Goal: Navigation & Orientation: Understand site structure

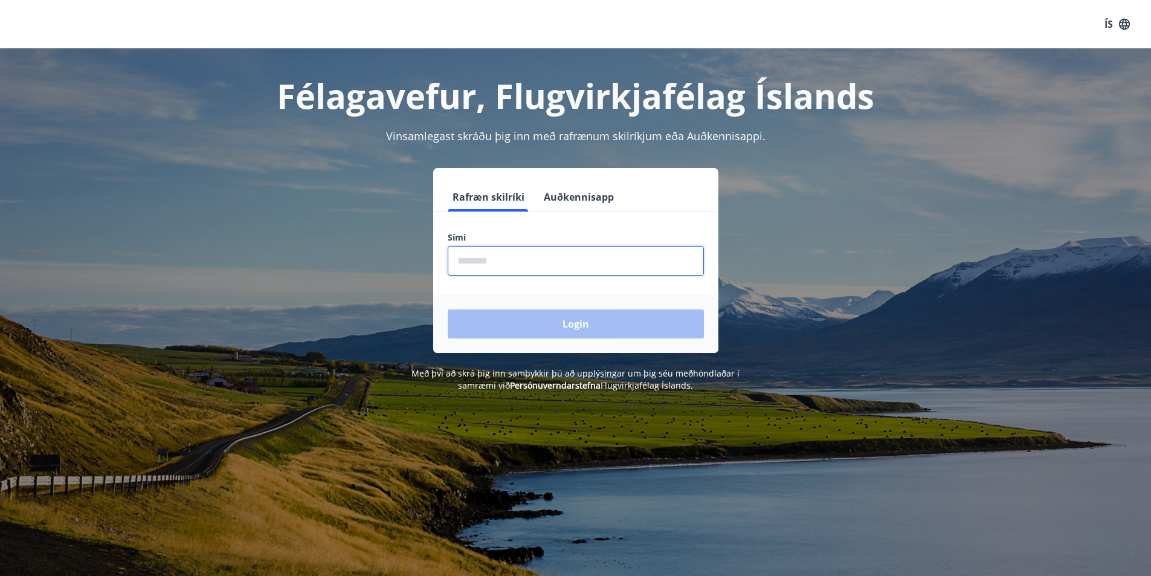
click at [553, 264] on input "phone" at bounding box center [576, 261] width 256 height 30
type input "********"
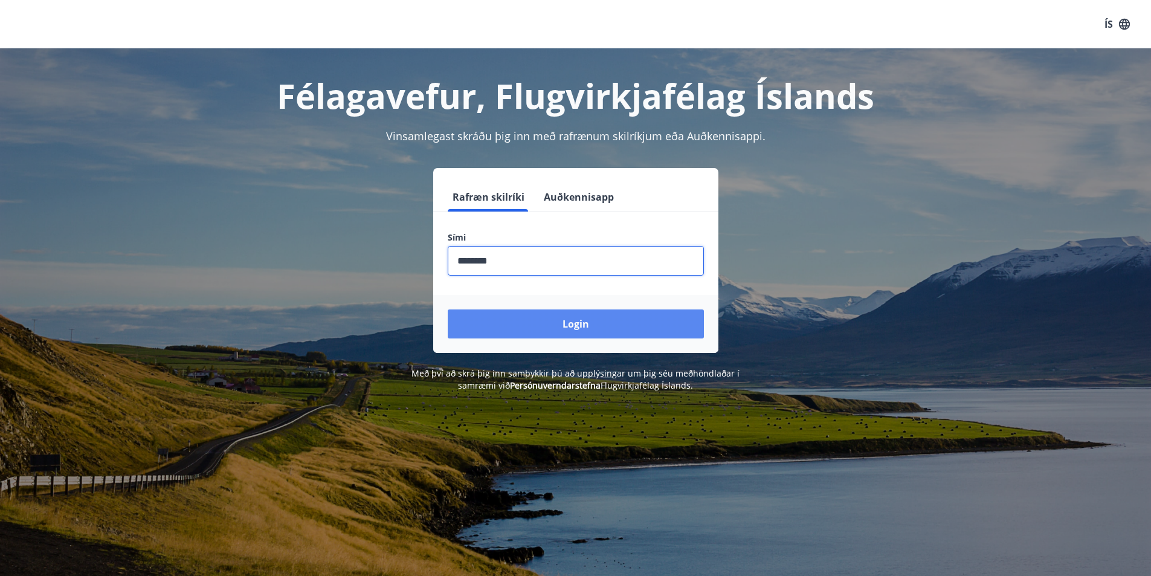
click at [560, 322] on button "Login" at bounding box center [576, 323] width 256 height 29
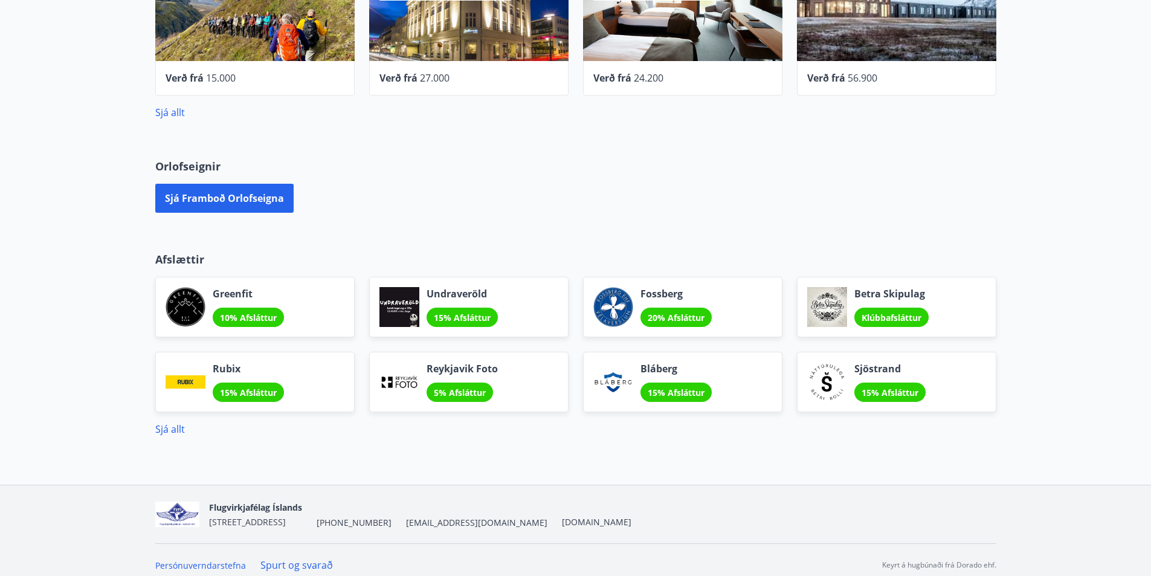
scroll to position [615, 0]
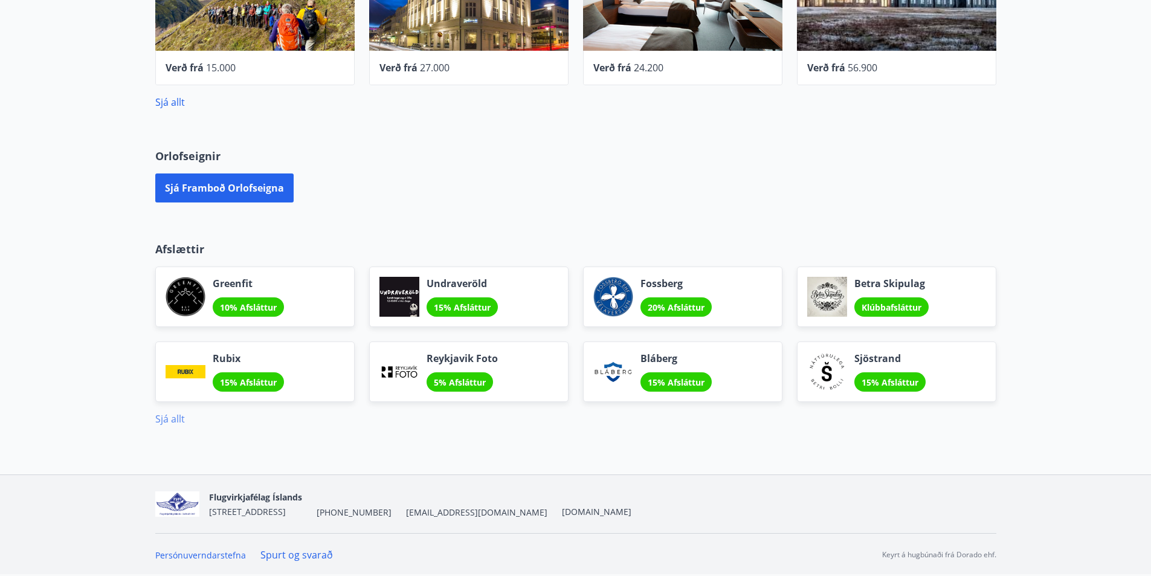
click at [173, 414] on link "Sjá allt" at bounding box center [170, 418] width 30 height 13
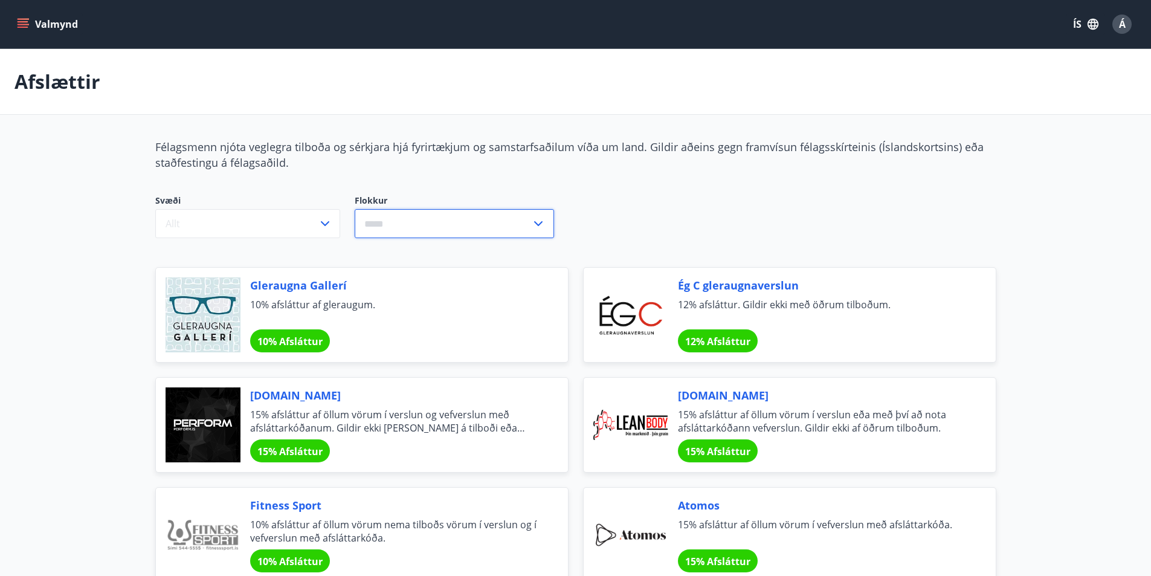
click at [487, 228] on input "text" at bounding box center [443, 224] width 176 height 30
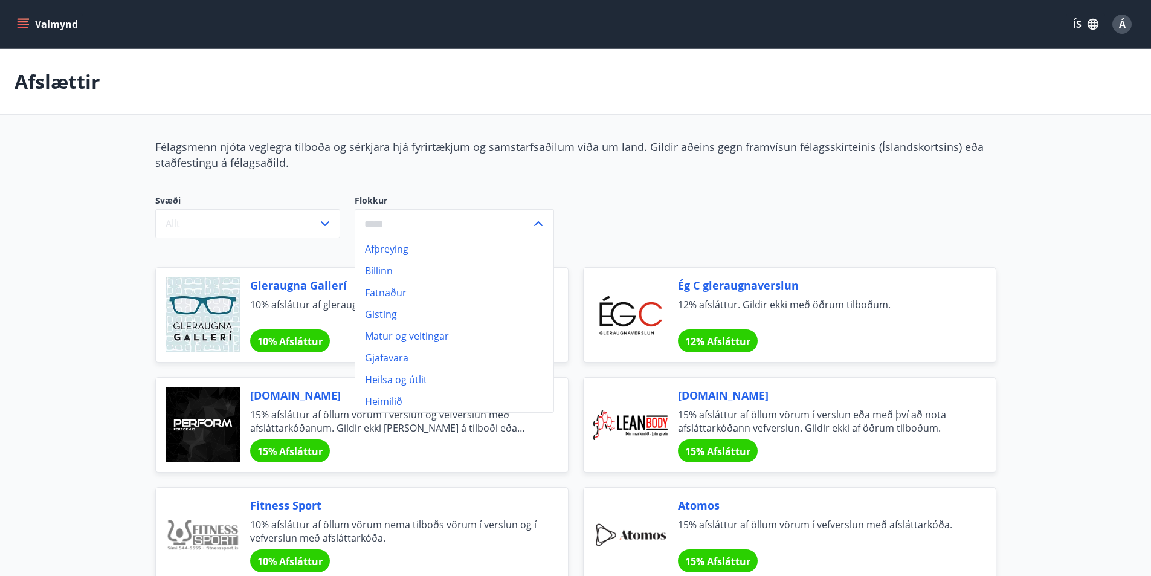
click at [472, 230] on input "text" at bounding box center [443, 224] width 176 height 30
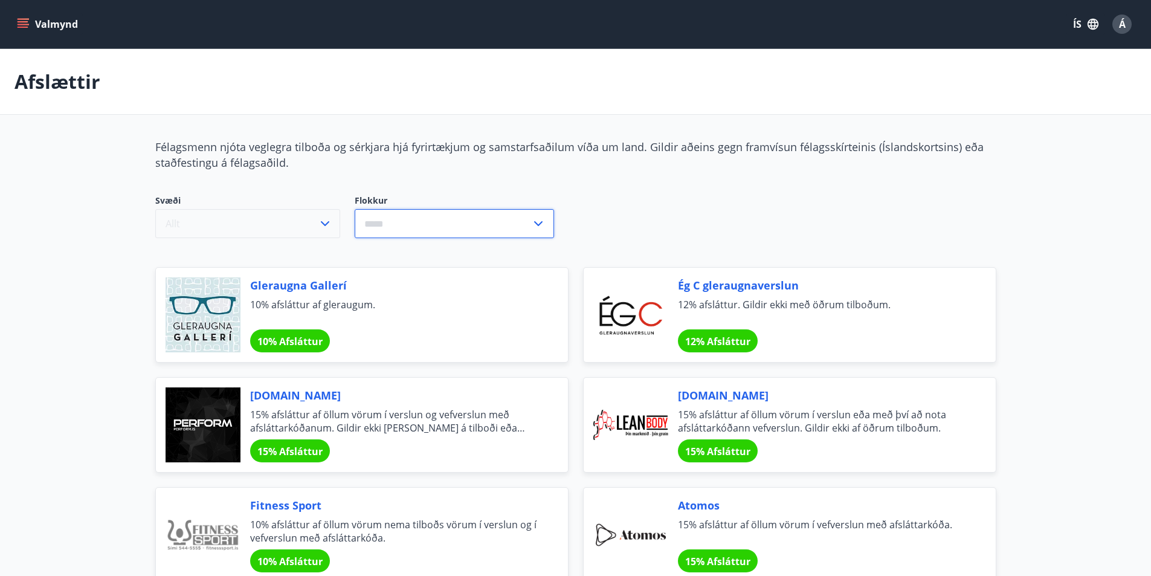
click at [318, 225] on icon "button" at bounding box center [325, 223] width 15 height 15
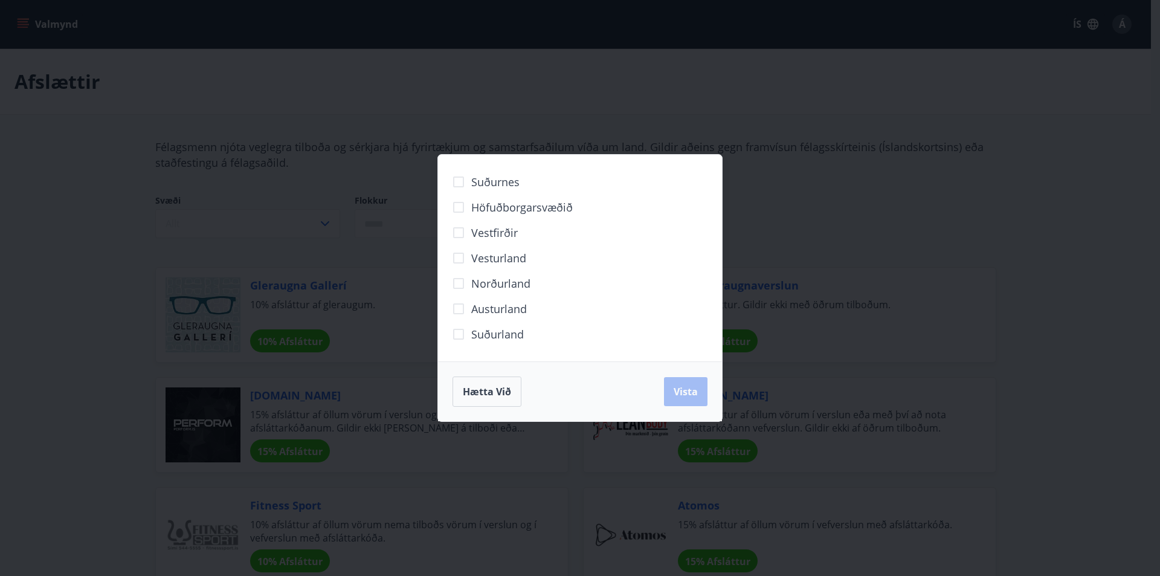
click at [358, 189] on div "Suðurnes Höfuðborgarsvæðið Vestfirðir Vesturland Norðurland Austurland Suðurlan…" at bounding box center [580, 288] width 1160 height 576
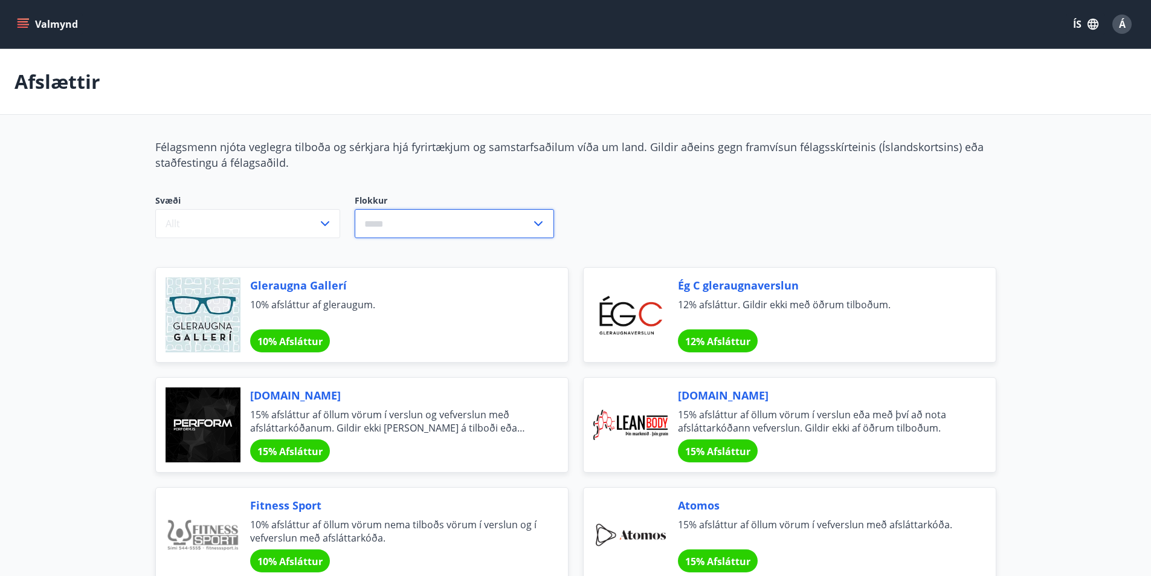
click at [392, 209] on input "text" at bounding box center [443, 224] width 176 height 30
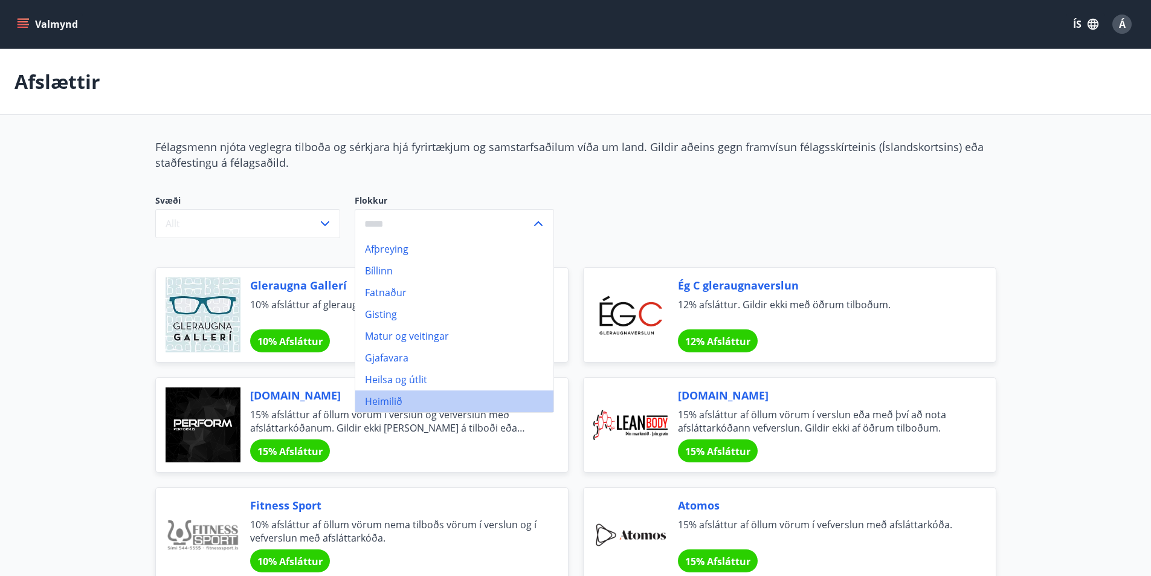
click at [406, 395] on li "Heimilið" at bounding box center [454, 401] width 198 height 22
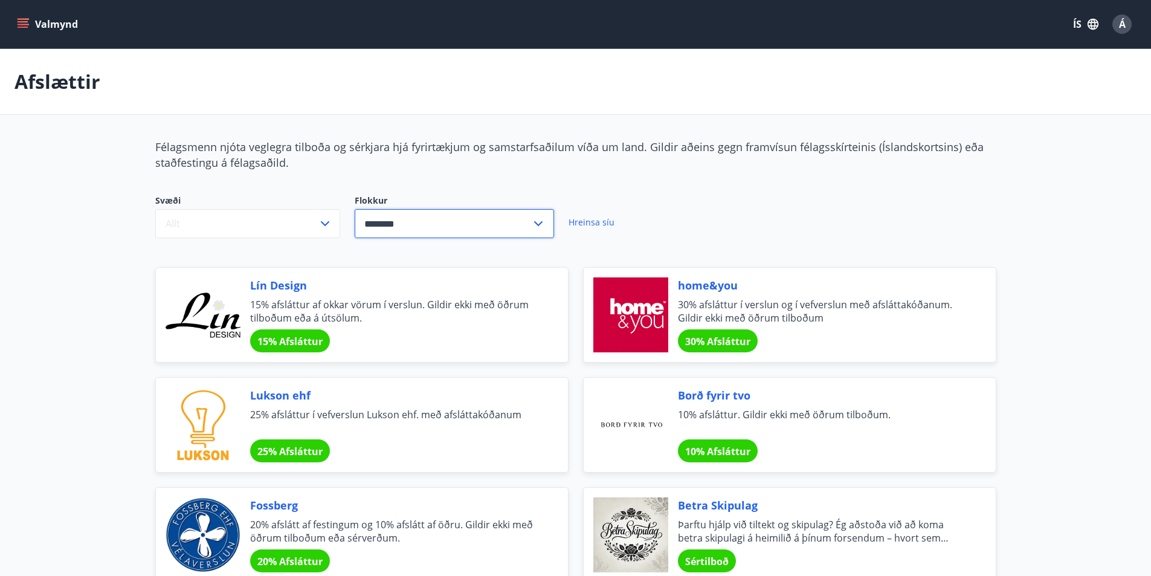
click at [445, 233] on input "********" at bounding box center [443, 224] width 176 height 30
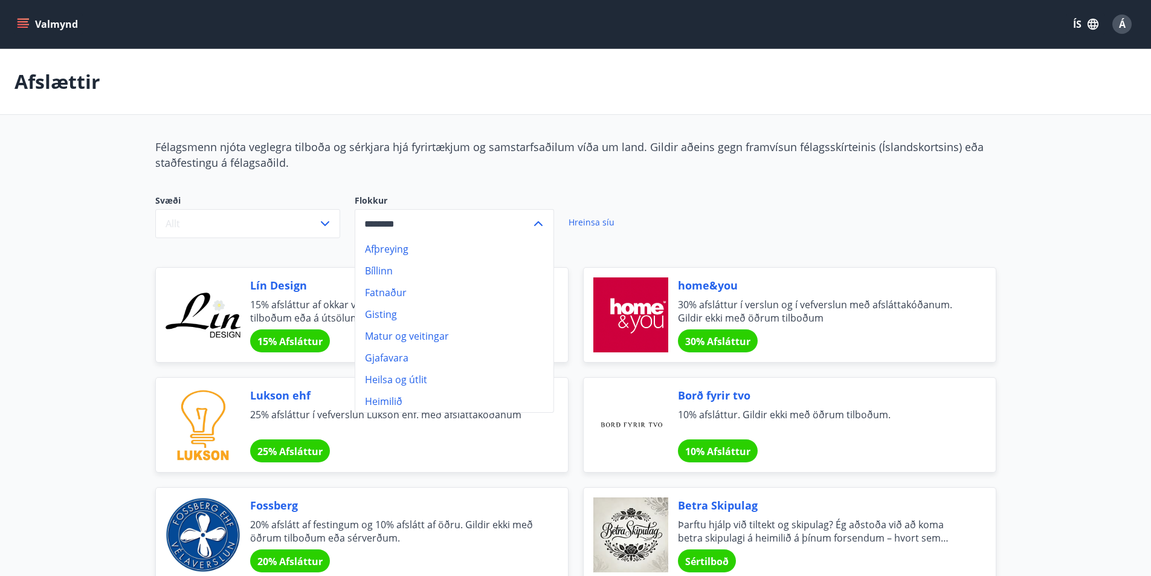
click at [418, 267] on li "Bíllinn" at bounding box center [454, 271] width 198 height 22
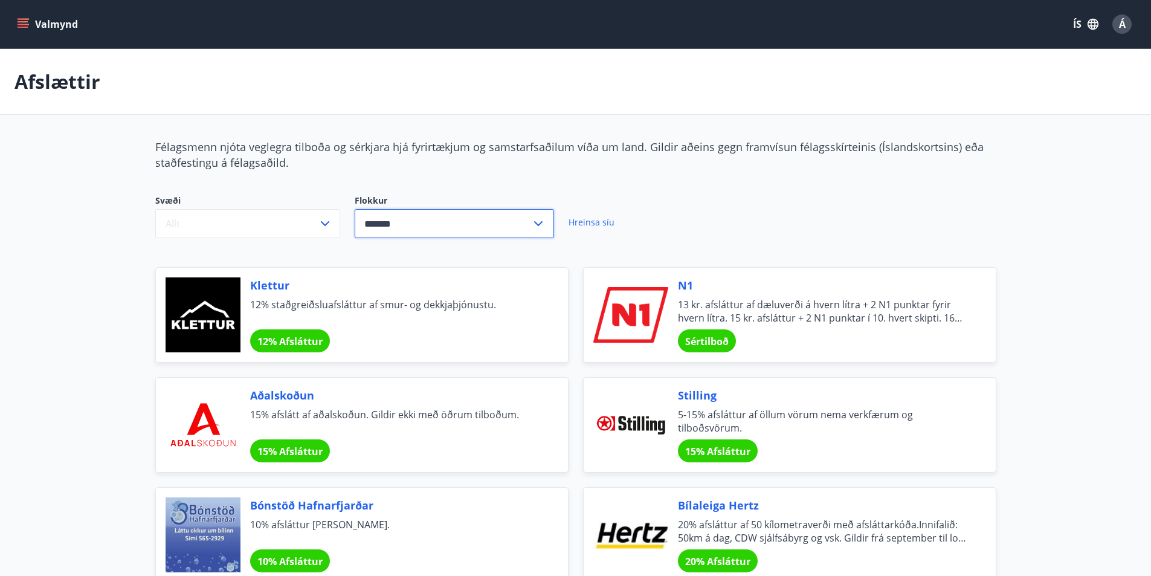
click at [441, 231] on input "*******" at bounding box center [443, 224] width 176 height 30
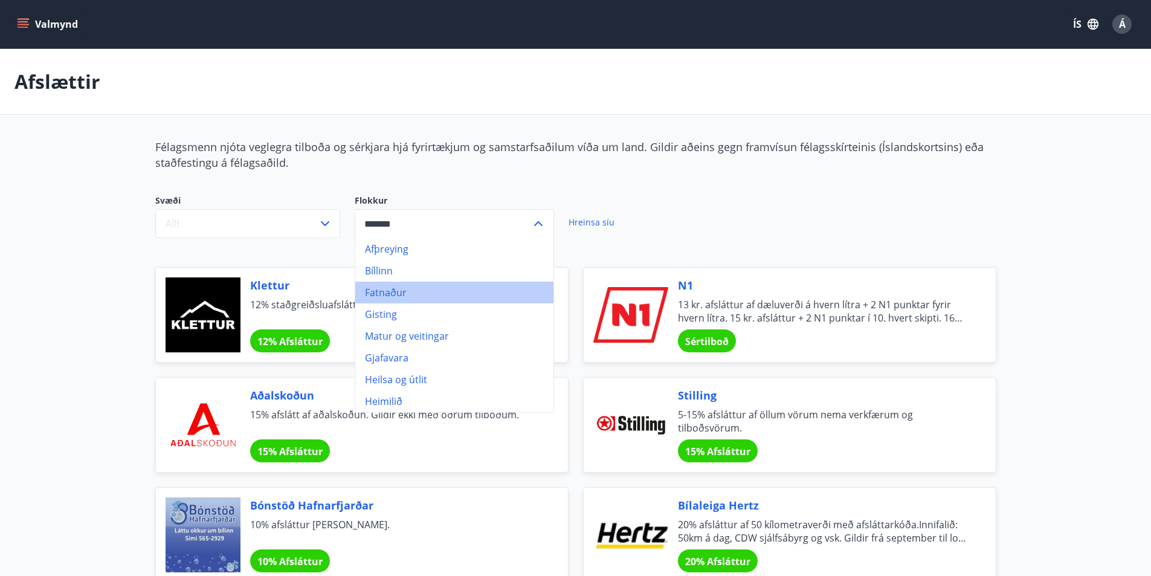
click at [422, 294] on li "Fatnaður" at bounding box center [454, 293] width 198 height 22
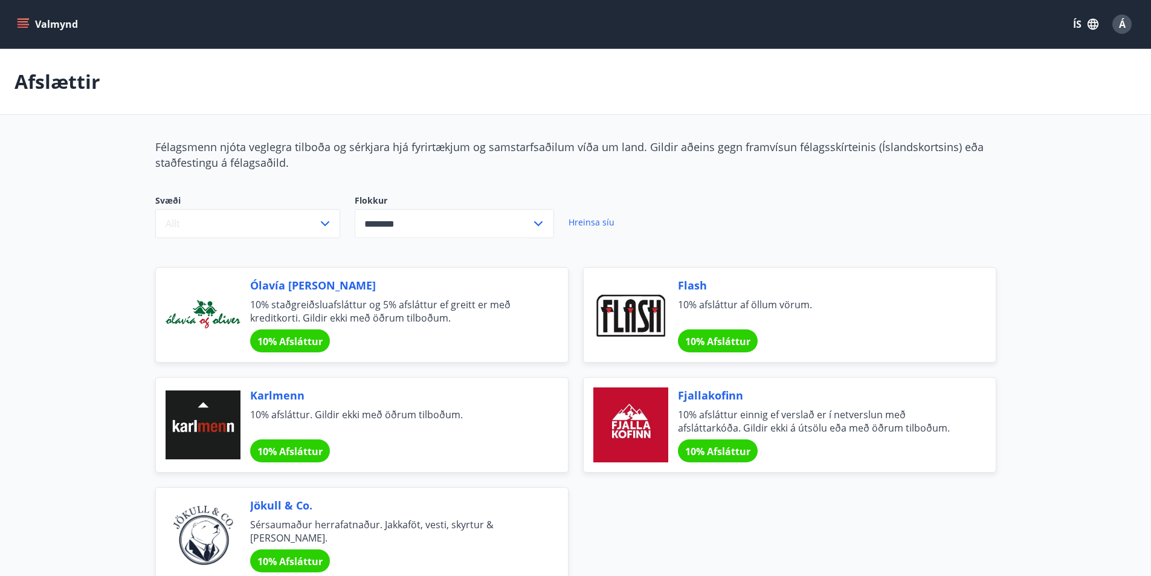
click at [286, 346] on span "10% Afsláttur" at bounding box center [289, 341] width 65 height 13
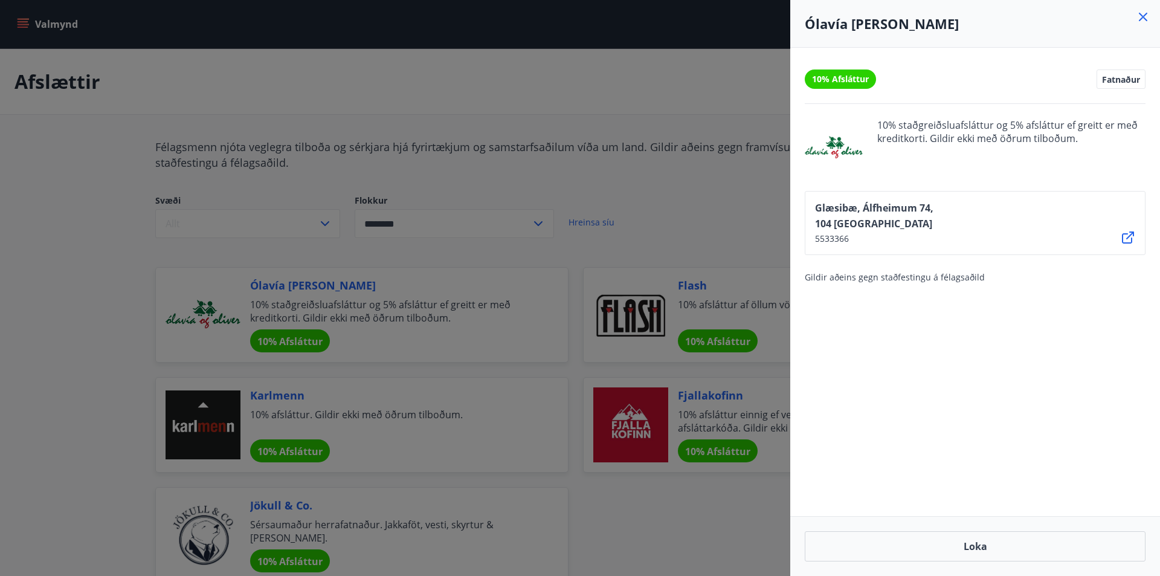
click at [1146, 24] on div "Ólavía og Oliver" at bounding box center [976, 24] width 370 height 48
click at [1143, 13] on icon at bounding box center [1143, 17] width 15 height 15
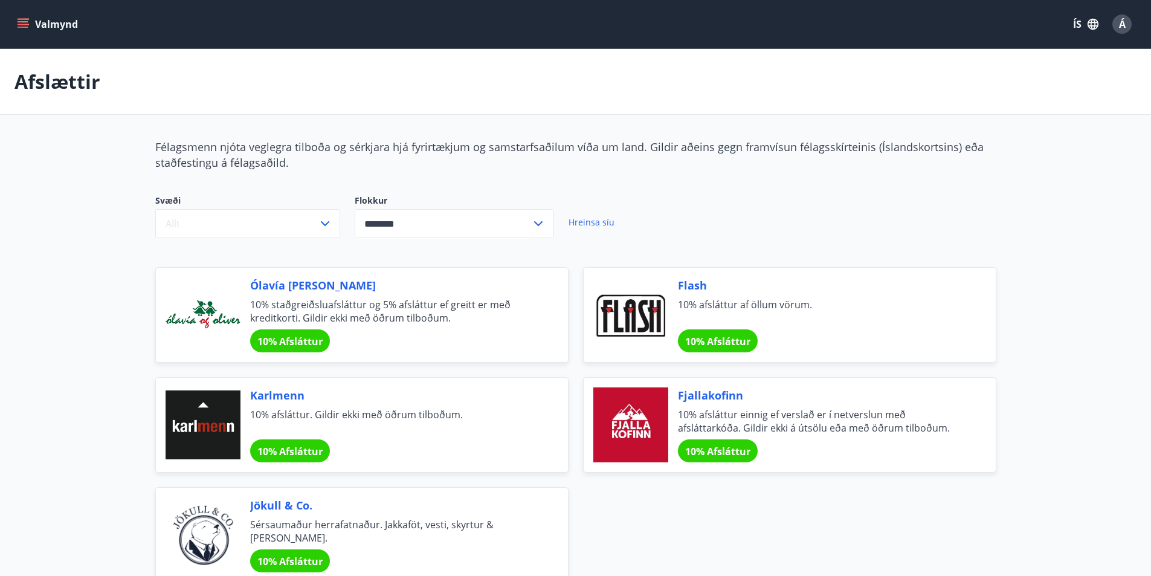
click at [489, 224] on input "********" at bounding box center [443, 224] width 176 height 30
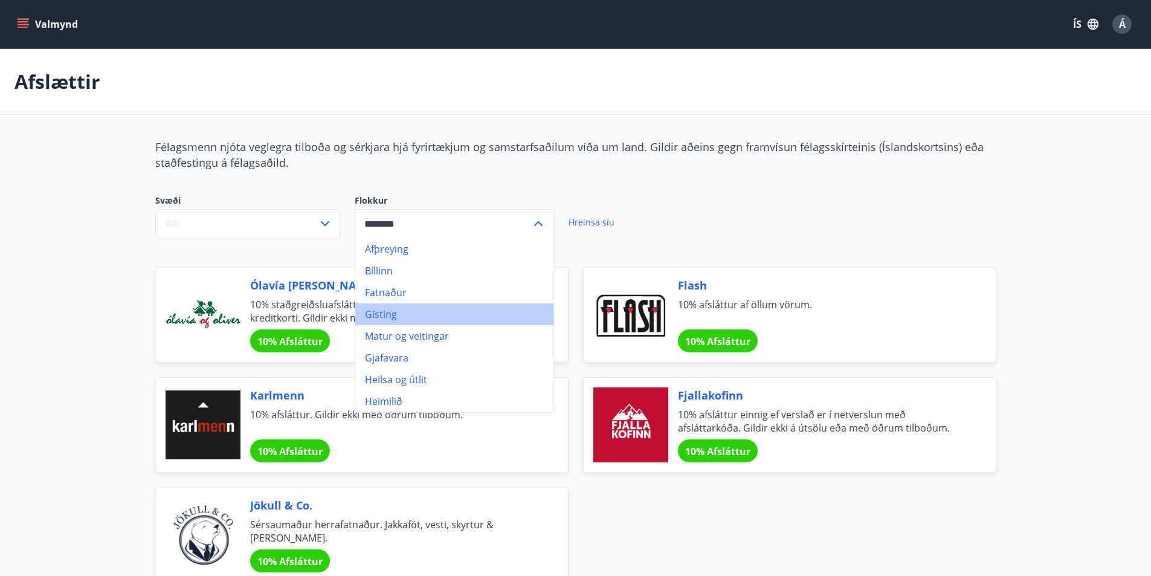
click at [402, 315] on li "Gisting" at bounding box center [454, 314] width 198 height 22
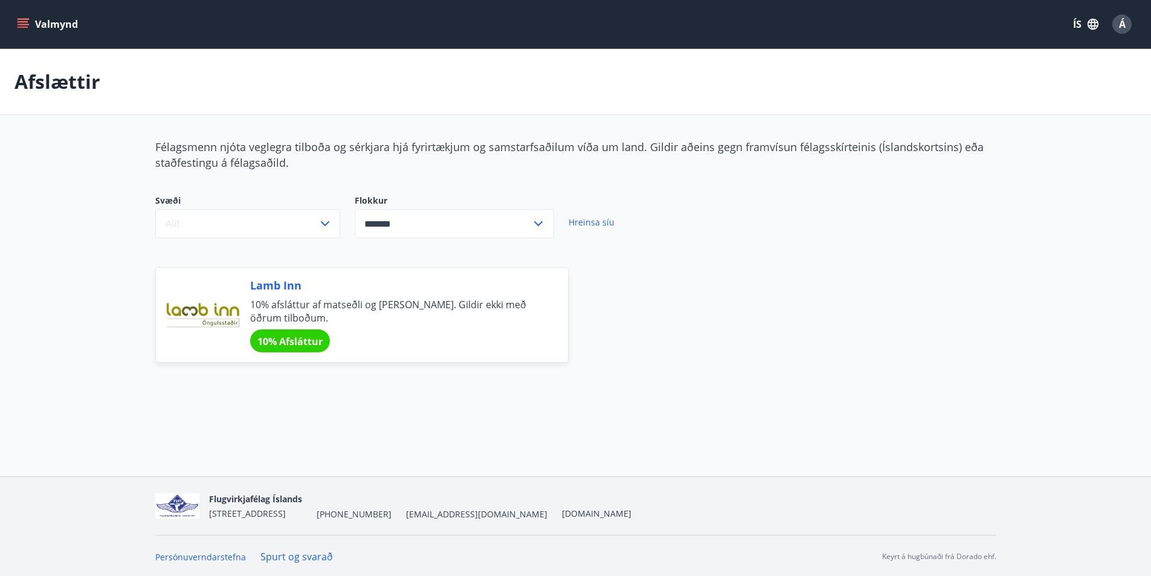
click at [543, 226] on icon at bounding box center [538, 223] width 15 height 15
click at [461, 334] on li "Matur og veitingar" at bounding box center [454, 336] width 198 height 22
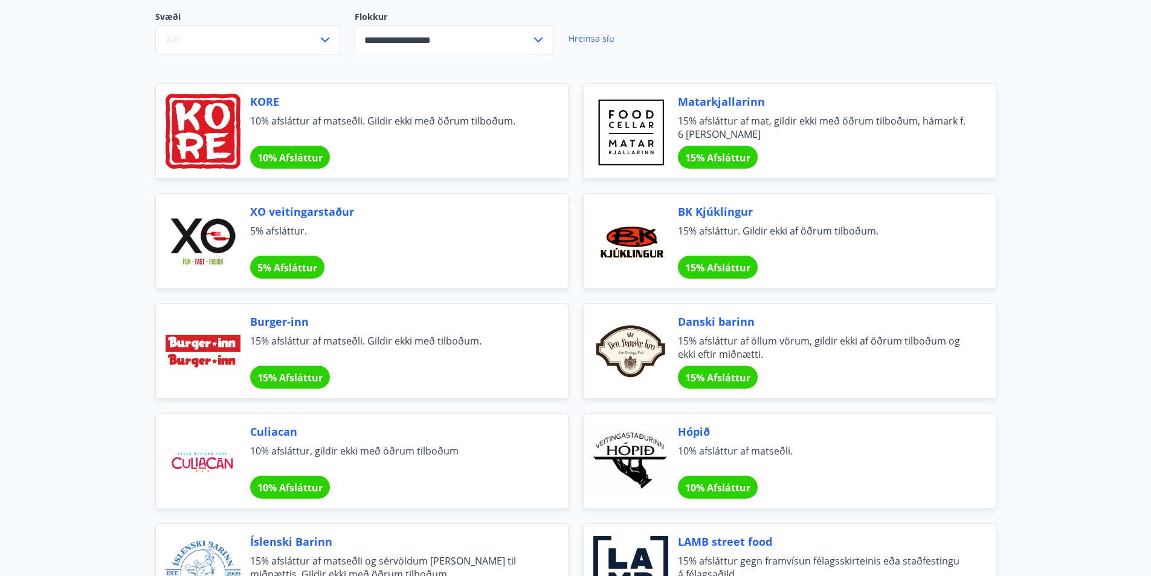
scroll to position [3, 0]
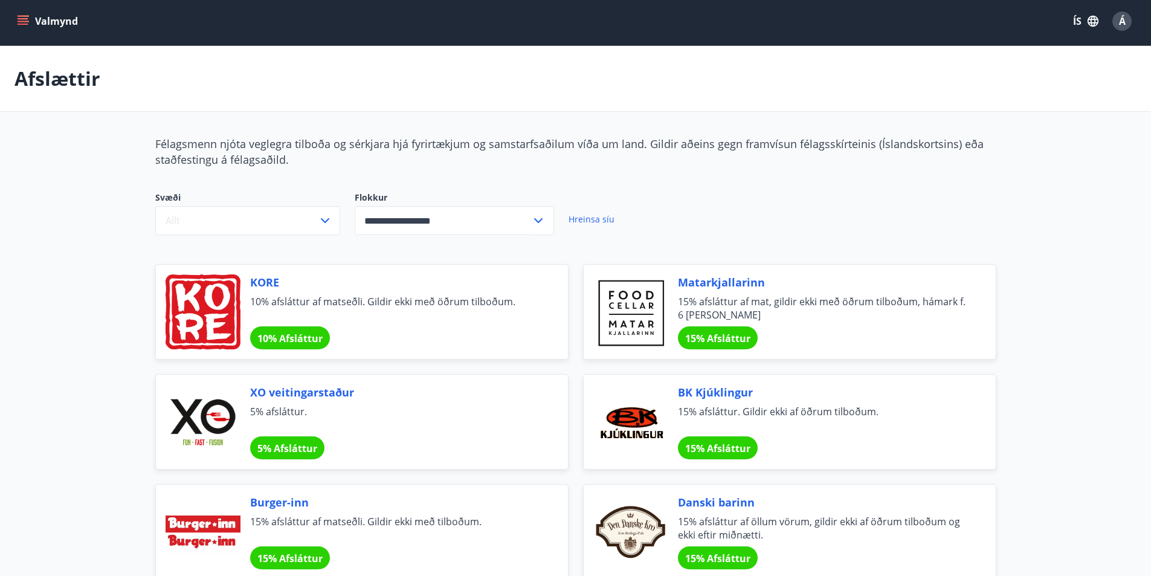
click at [547, 222] on div "**********" at bounding box center [454, 220] width 199 height 29
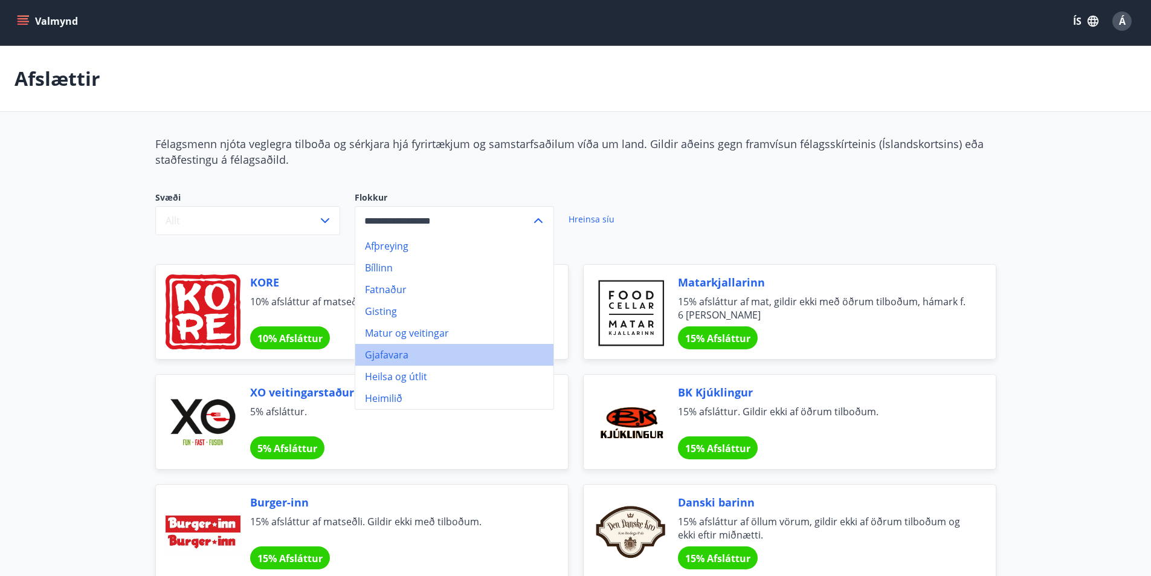
click at [484, 348] on li "Gjafavara" at bounding box center [454, 355] width 198 height 22
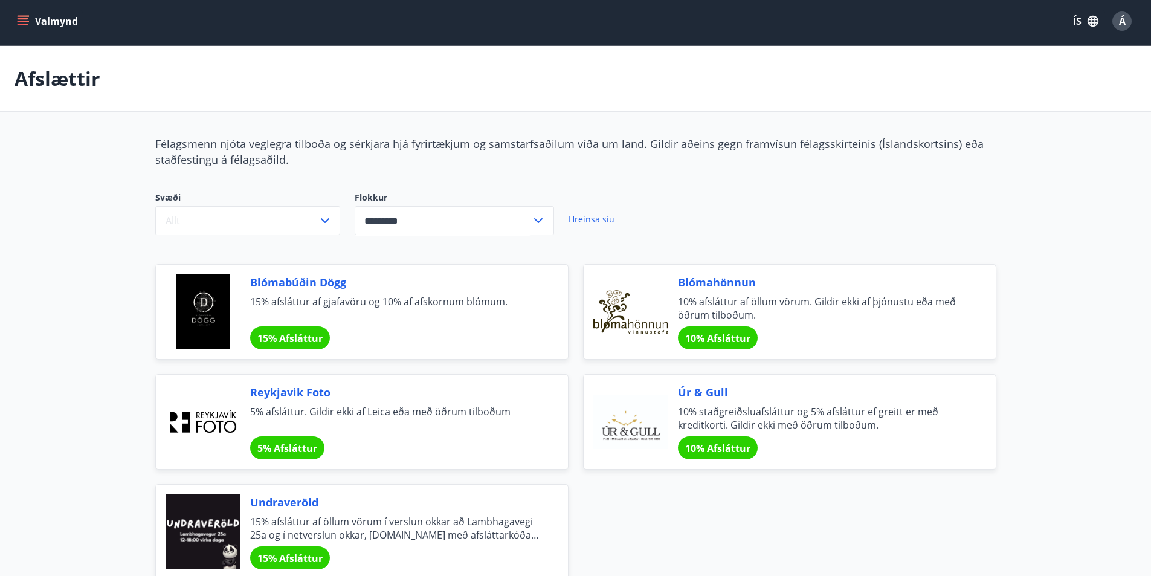
click at [519, 222] on input "*********" at bounding box center [443, 221] width 176 height 30
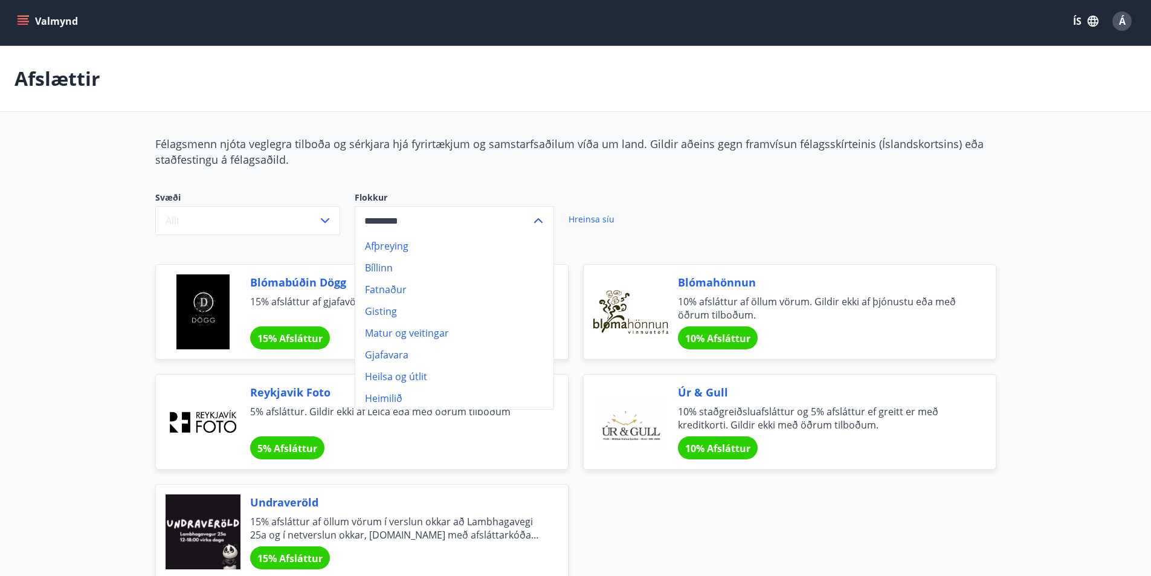
click at [448, 370] on li "Heilsa og útlit" at bounding box center [454, 377] width 198 height 22
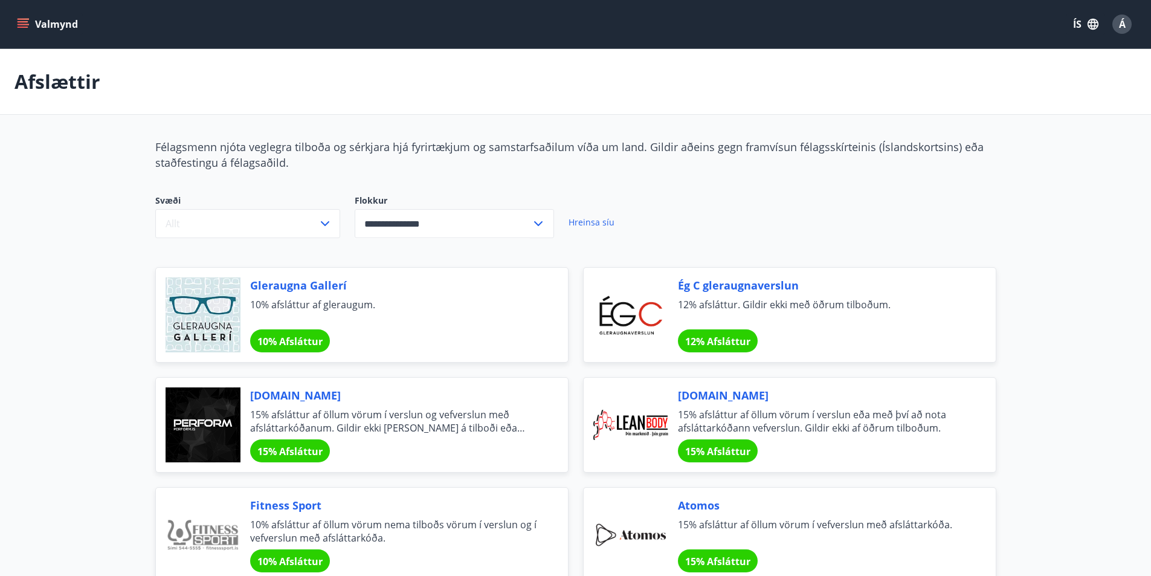
click at [468, 205] on label "Flokkur" at bounding box center [454, 201] width 199 height 12
click at [469, 213] on input "**********" at bounding box center [443, 224] width 176 height 30
click at [408, 396] on li "Heimilið" at bounding box center [454, 401] width 198 height 22
type input "********"
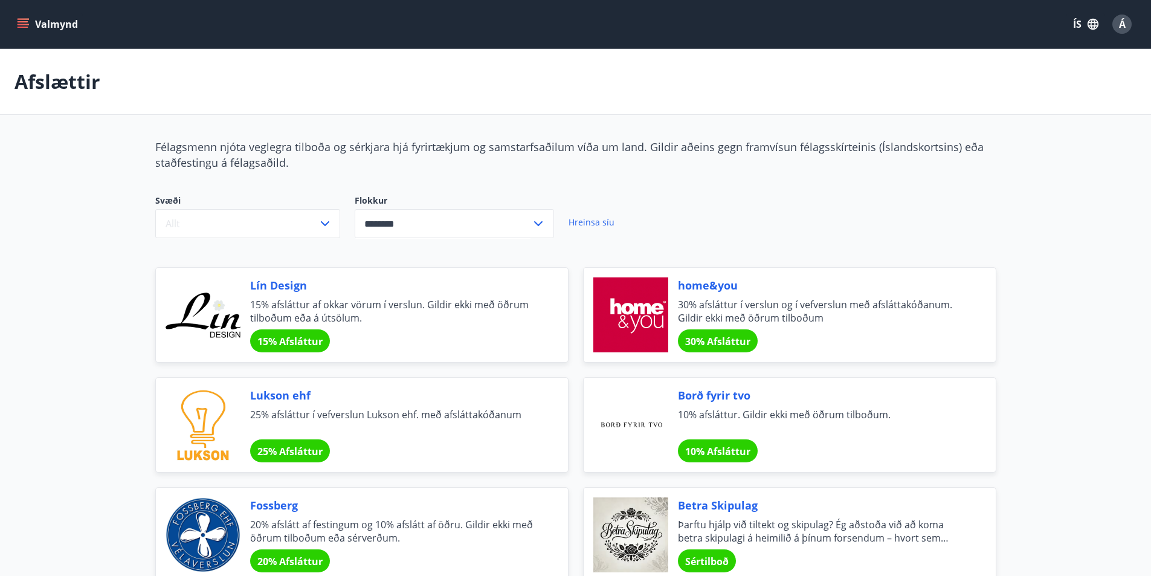
click at [48, 16] on button "Valmynd" at bounding box center [49, 24] width 68 height 22
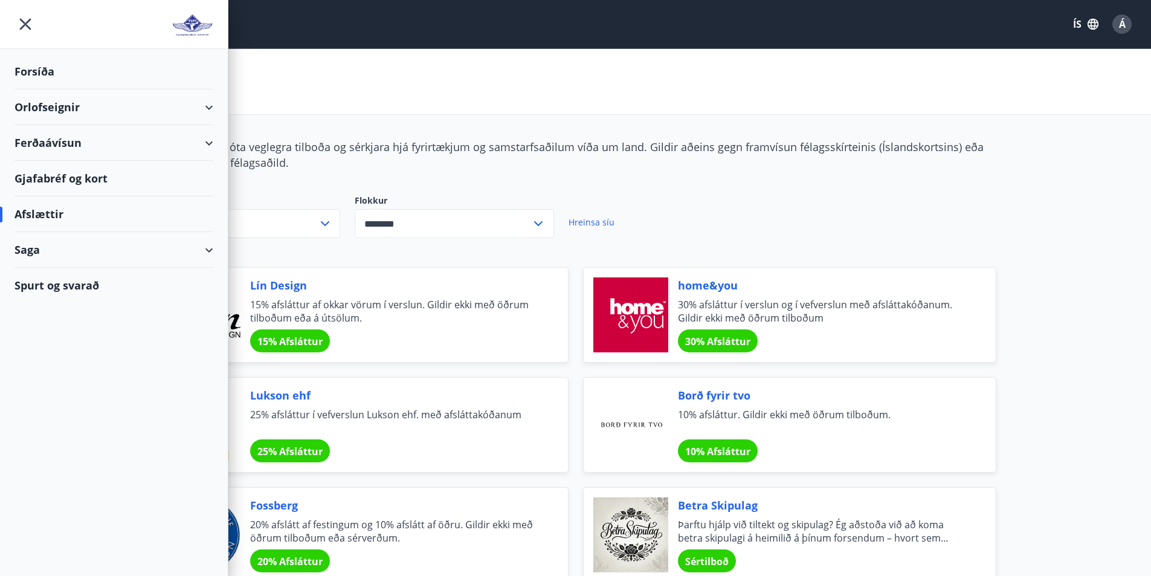
click at [210, 109] on div "Orlofseignir" at bounding box center [114, 107] width 199 height 36
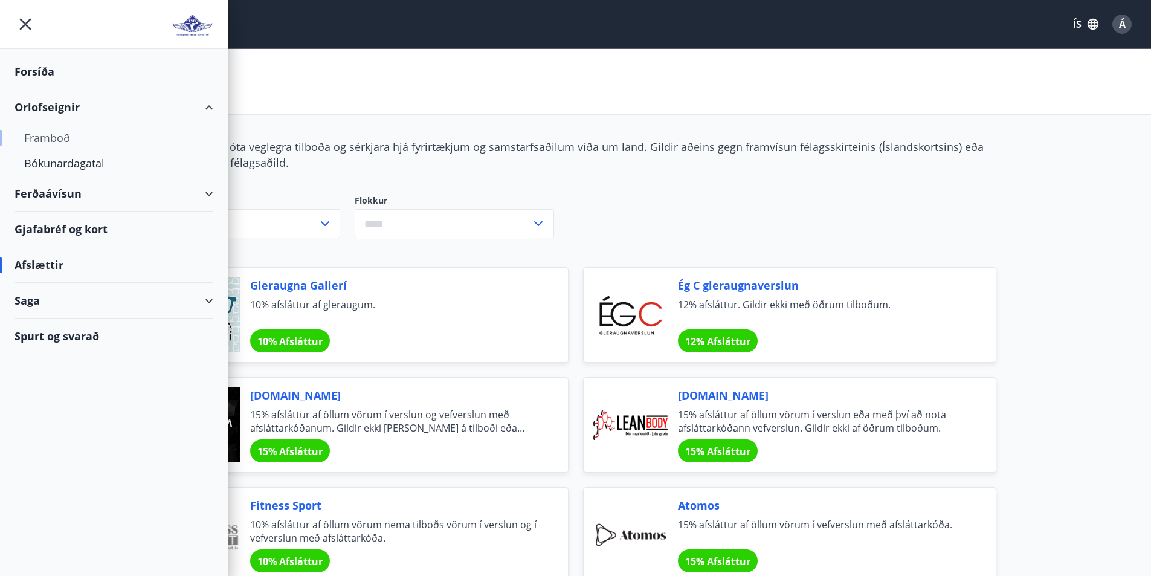
click at [64, 136] on div "Framboð" at bounding box center [114, 137] width 180 height 25
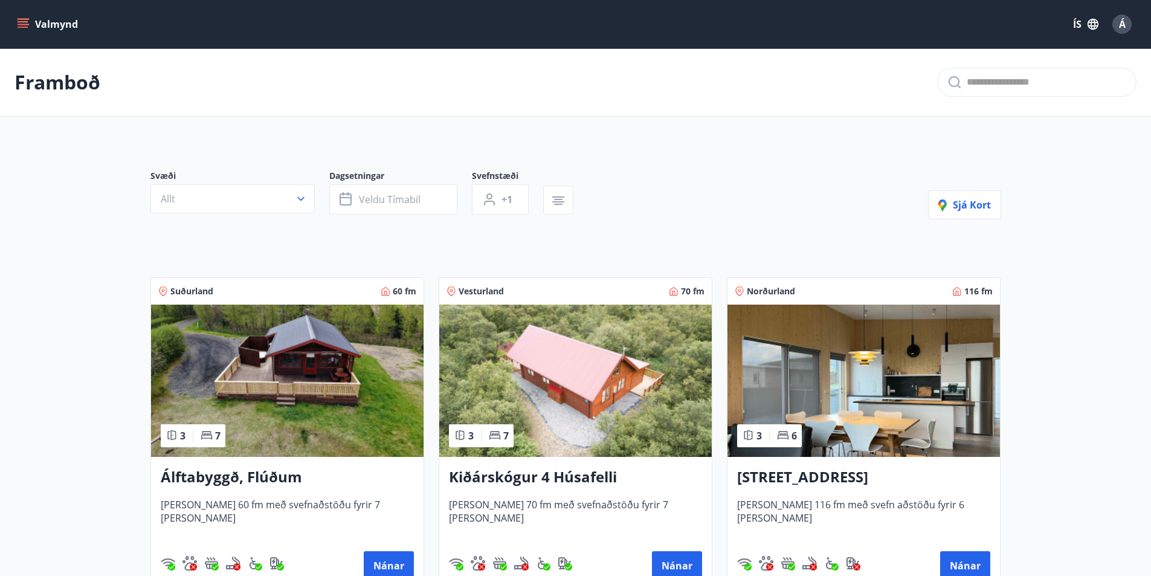
click at [28, 21] on icon "menu" at bounding box center [23, 24] width 12 height 12
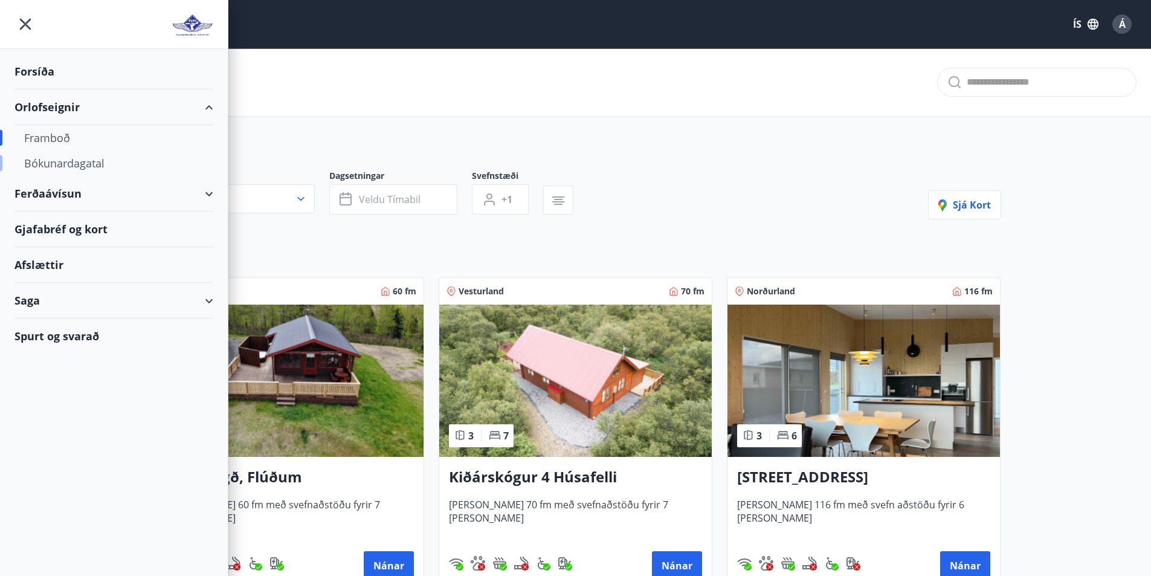
click at [108, 170] on div "Bókunardagatal" at bounding box center [114, 162] width 180 height 25
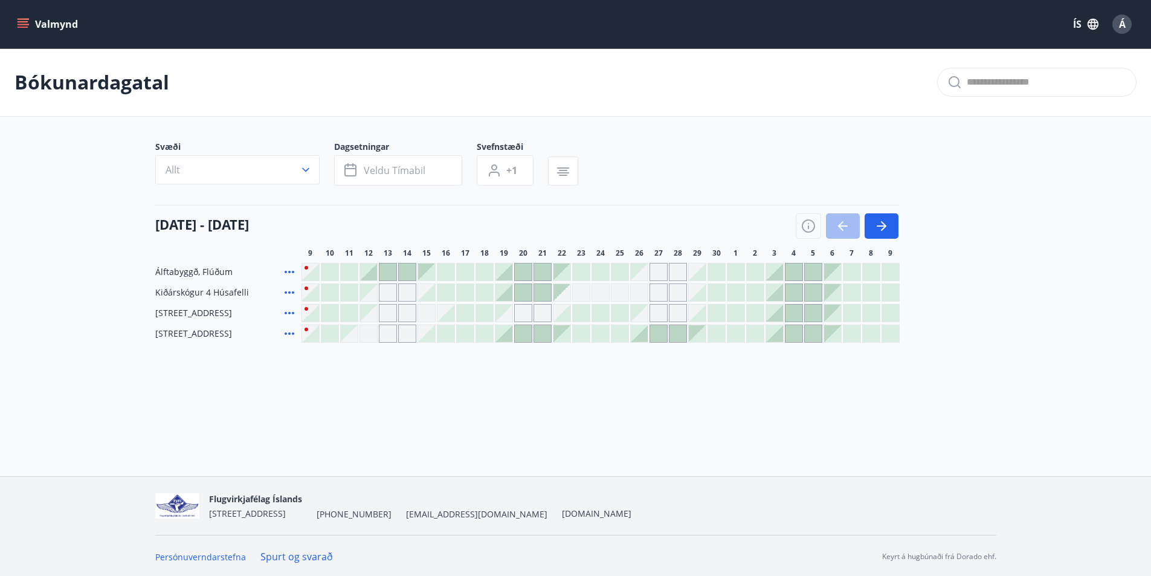
scroll to position [2, 0]
click at [519, 266] on div at bounding box center [523, 270] width 17 height 17
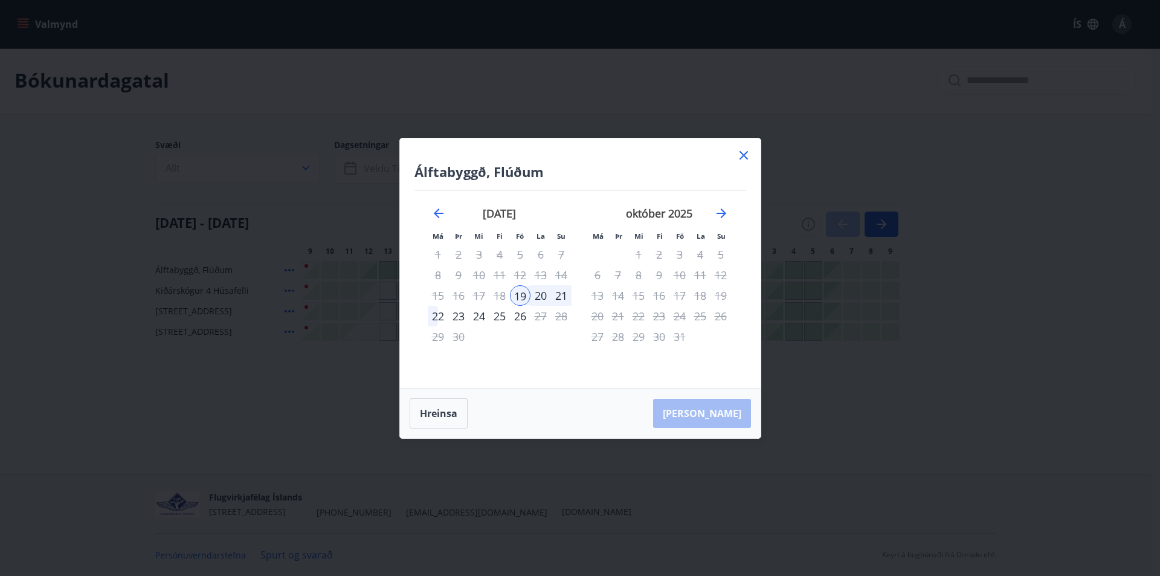
click at [451, 315] on div "23" at bounding box center [458, 316] width 21 height 21
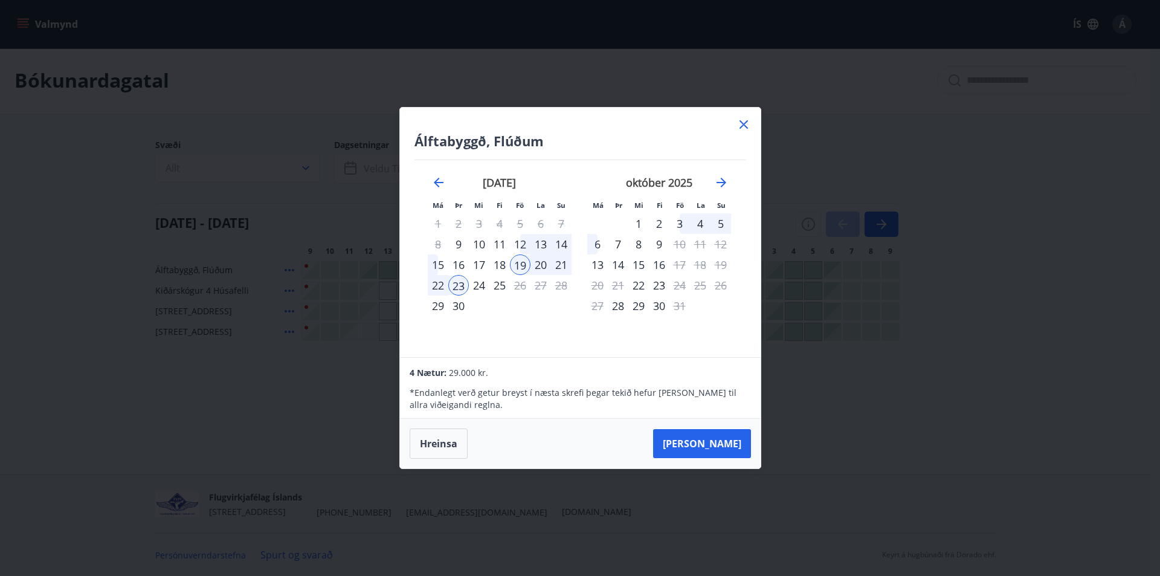
click at [524, 269] on div "19" at bounding box center [520, 264] width 21 height 21
click at [485, 264] on div "17" at bounding box center [479, 264] width 21 height 21
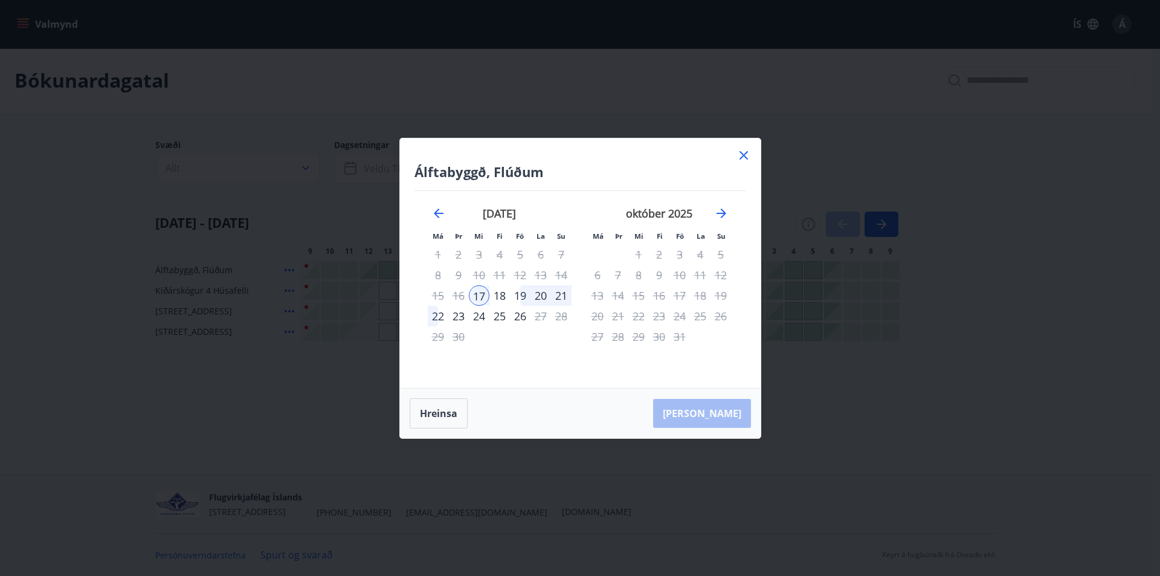
click at [522, 296] on div "19" at bounding box center [520, 295] width 21 height 21
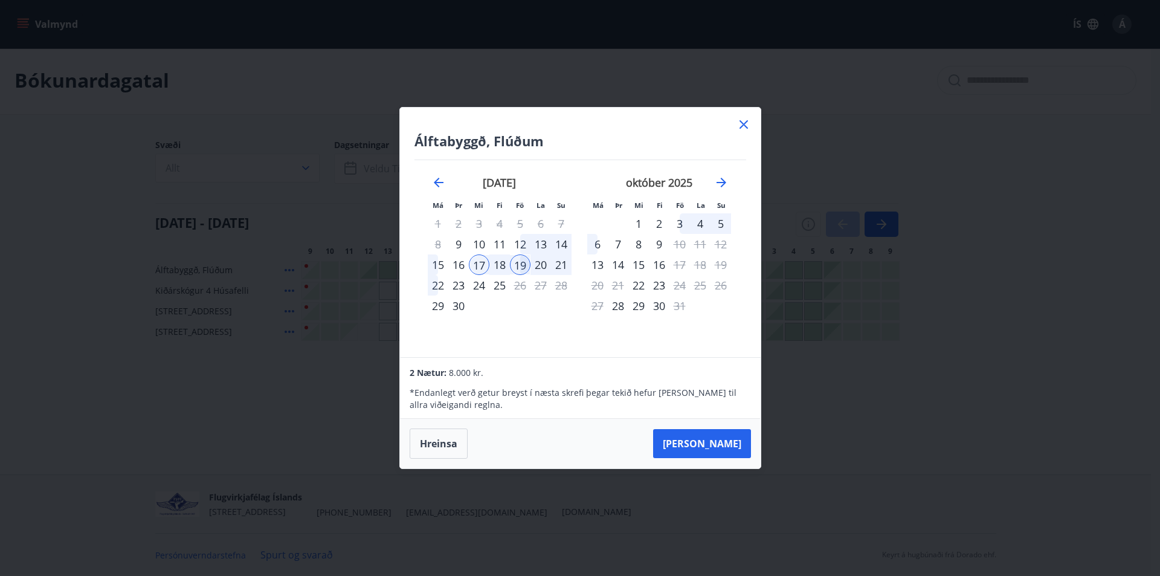
click at [743, 124] on icon at bounding box center [744, 124] width 8 height 8
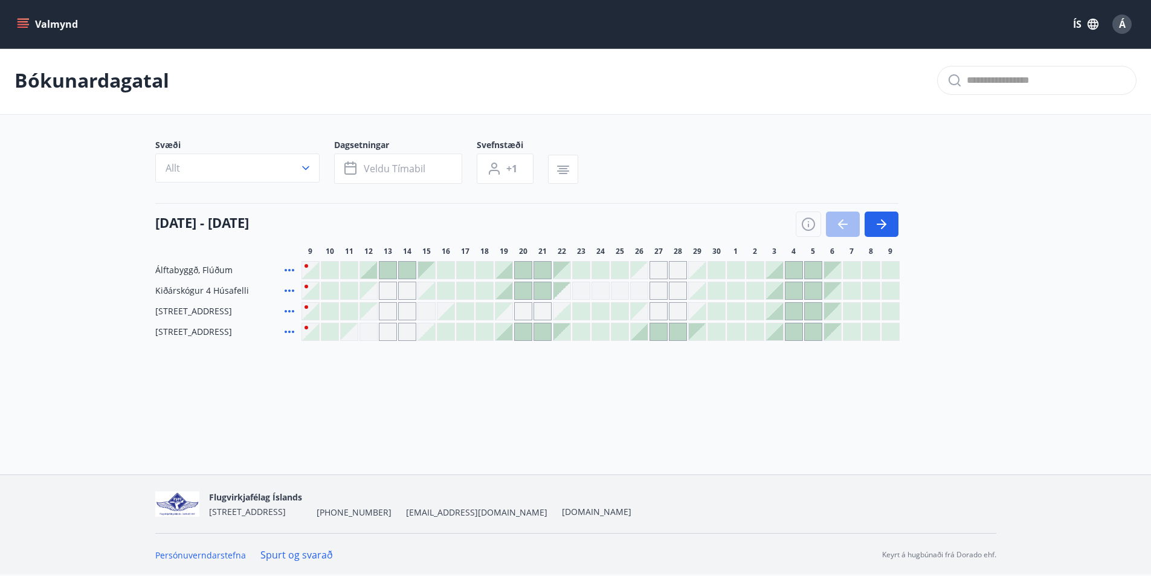
scroll to position [0, 0]
click at [893, 227] on button "button" at bounding box center [882, 225] width 34 height 25
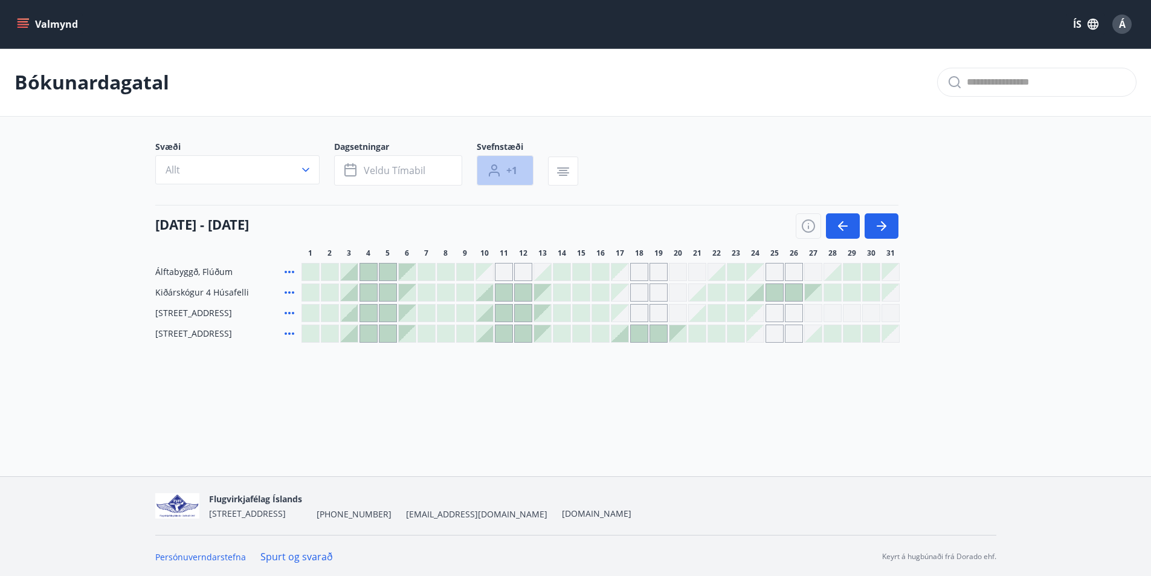
click at [529, 175] on button "+1" at bounding box center [505, 170] width 57 height 30
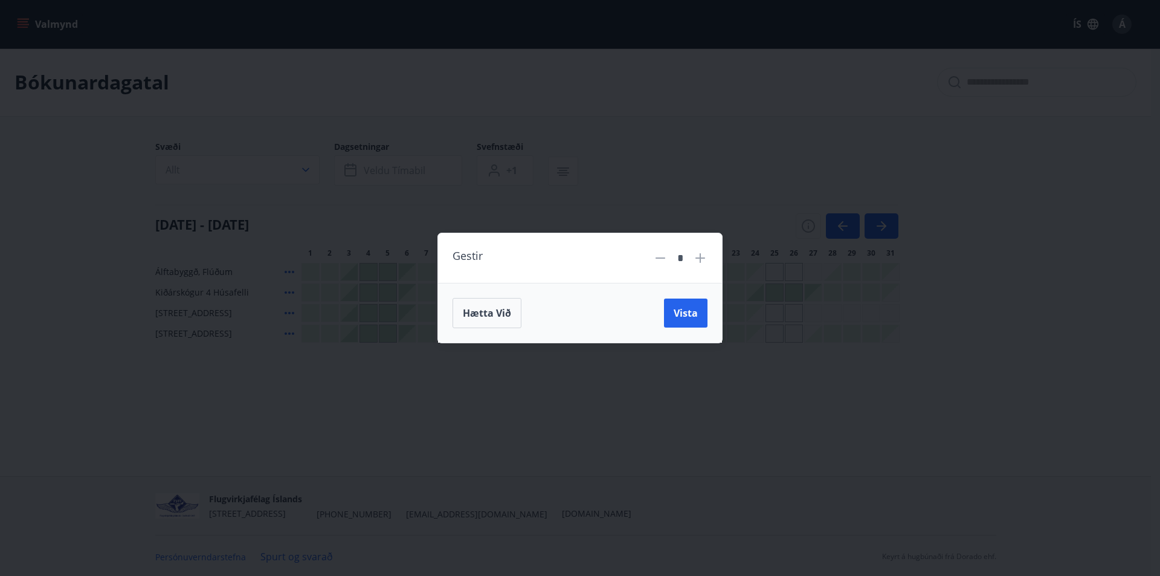
click at [696, 259] on icon at bounding box center [700, 258] width 15 height 15
click at [694, 308] on span "Vista" at bounding box center [686, 312] width 24 height 13
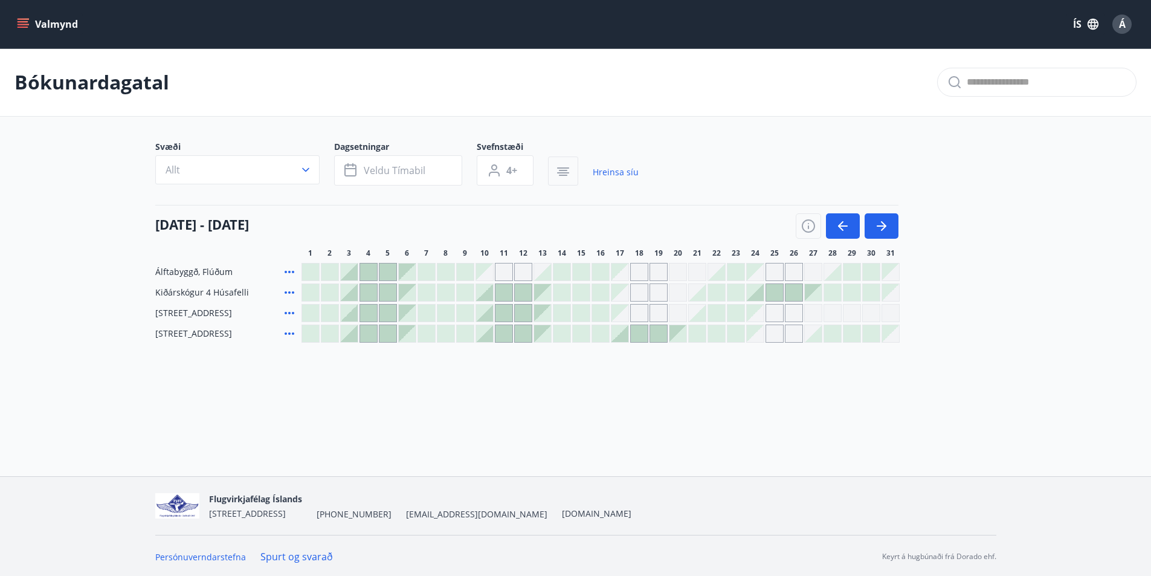
click at [560, 170] on icon "button" at bounding box center [563, 170] width 8 height 1
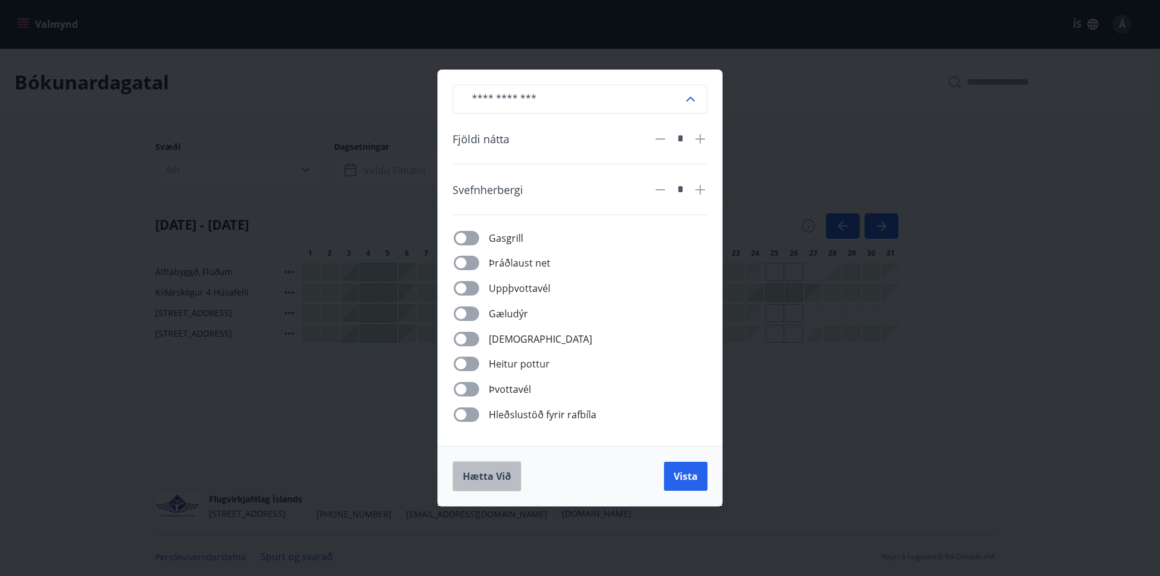
click at [495, 473] on span "Hætta við" at bounding box center [487, 476] width 48 height 13
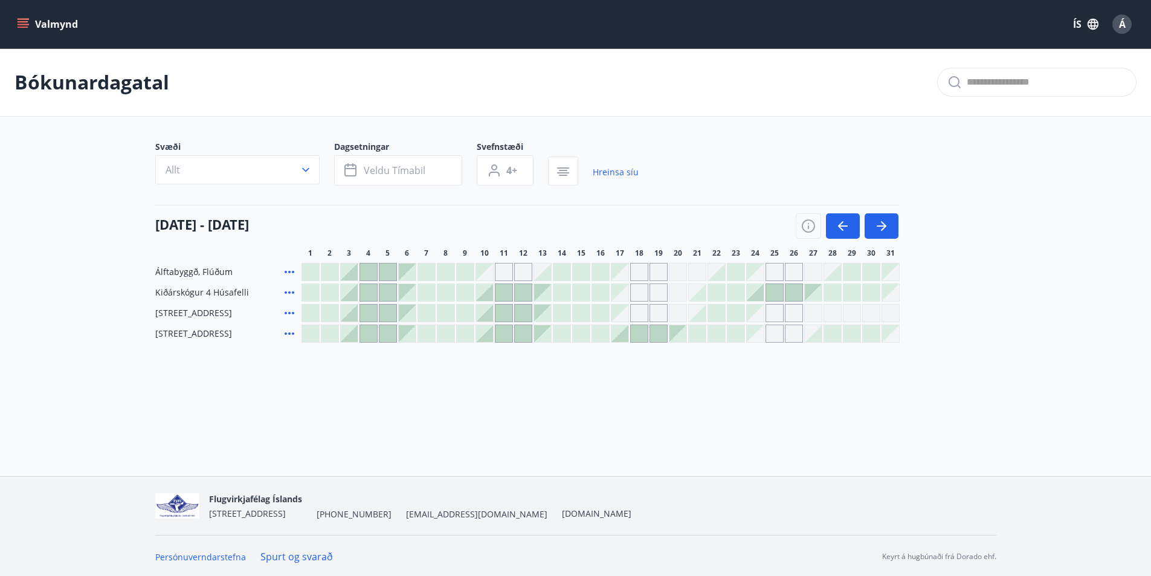
click at [38, 11] on div "Valmynd ÍS Á" at bounding box center [576, 24] width 1122 height 29
click at [33, 30] on button "Valmynd" at bounding box center [49, 24] width 68 height 22
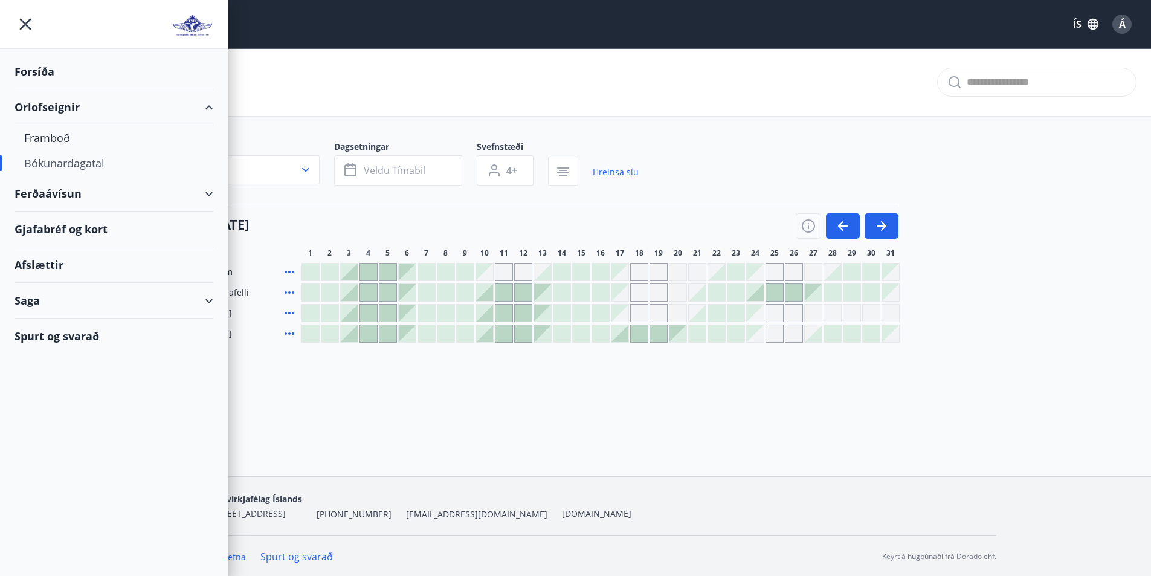
click at [103, 200] on div "Ferðaávísun" at bounding box center [114, 194] width 199 height 36
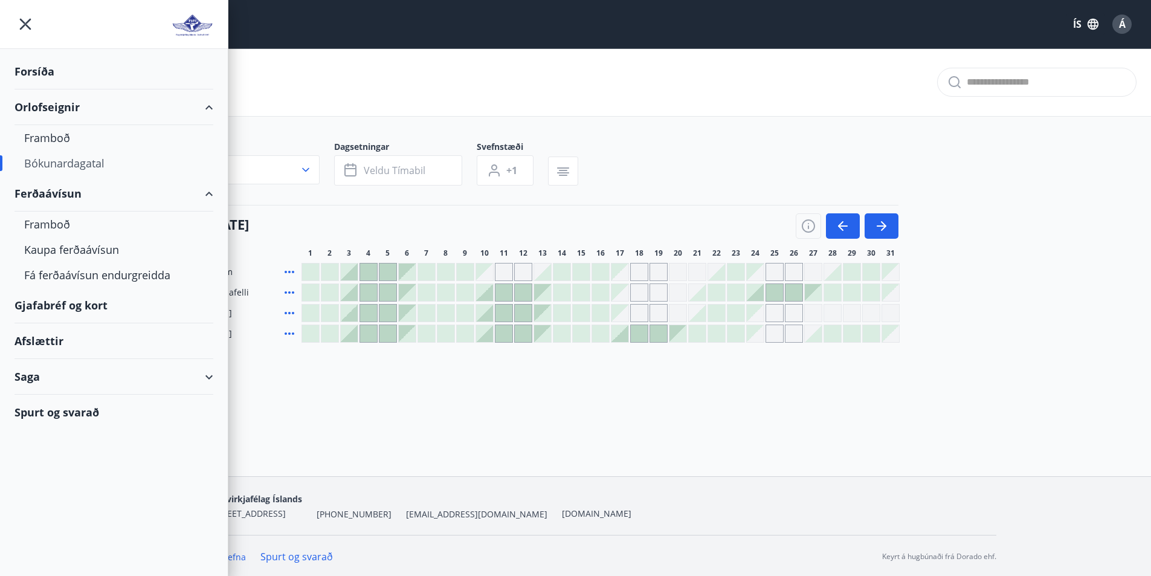
type input "*"
click at [45, 225] on div "Framboð" at bounding box center [114, 224] width 180 height 25
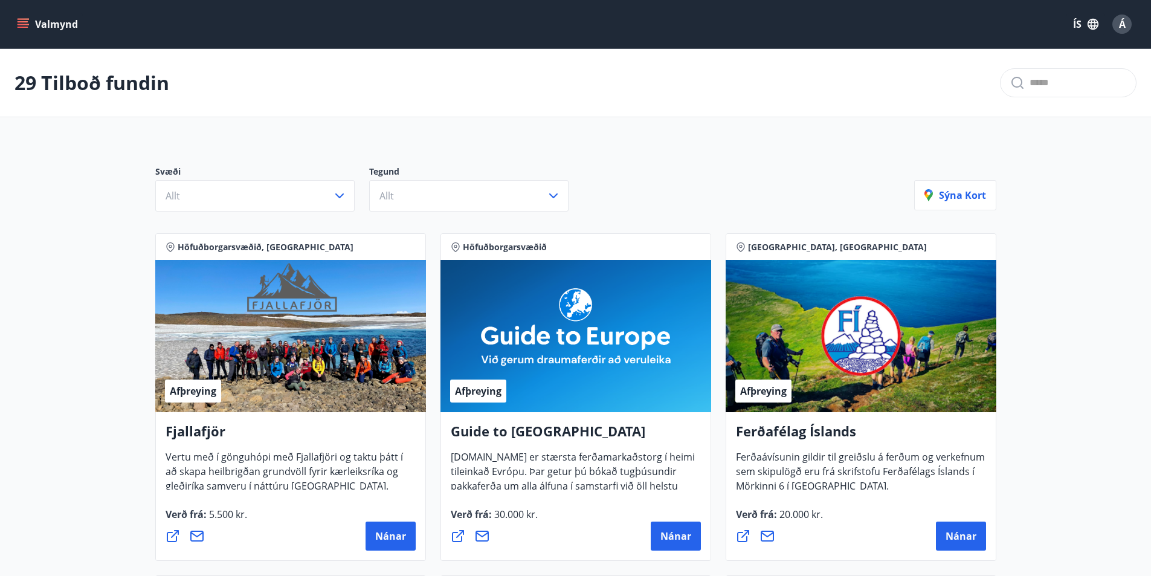
click at [25, 28] on icon "menu" at bounding box center [23, 24] width 12 height 12
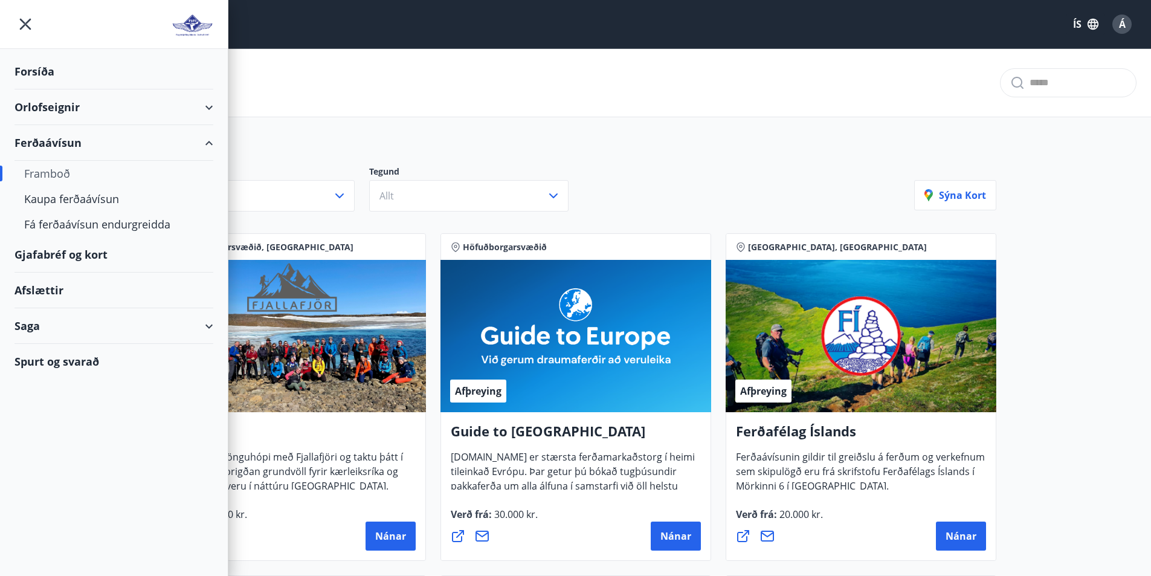
click at [73, 169] on div "Framboð" at bounding box center [114, 173] width 180 height 25
click at [77, 193] on div "Kaupa ferðaávísun" at bounding box center [114, 198] width 180 height 25
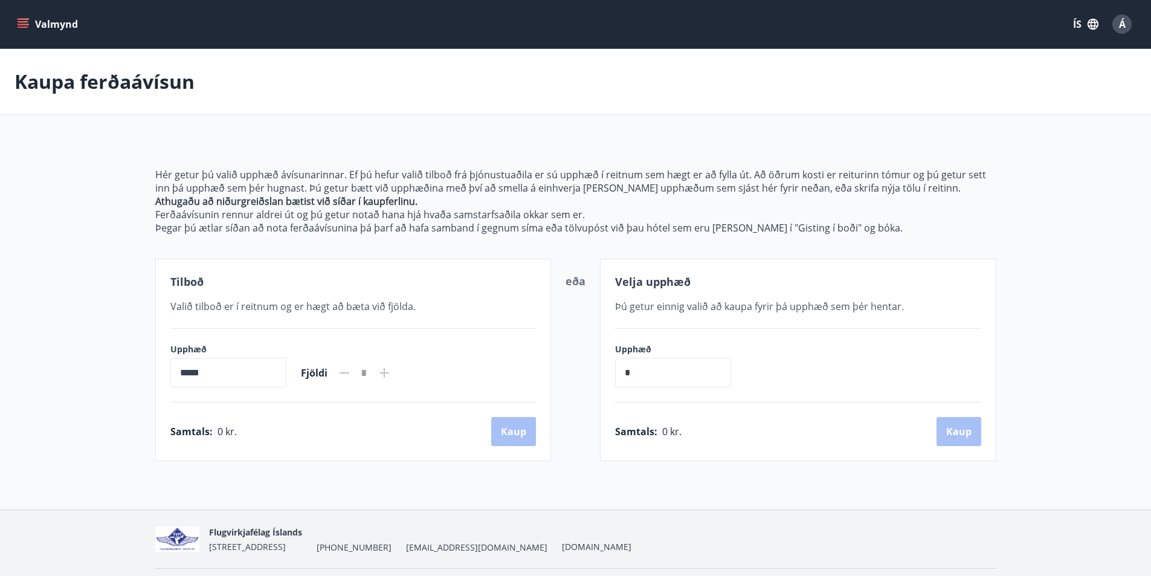
click at [33, 14] on button "Valmynd" at bounding box center [49, 24] width 68 height 22
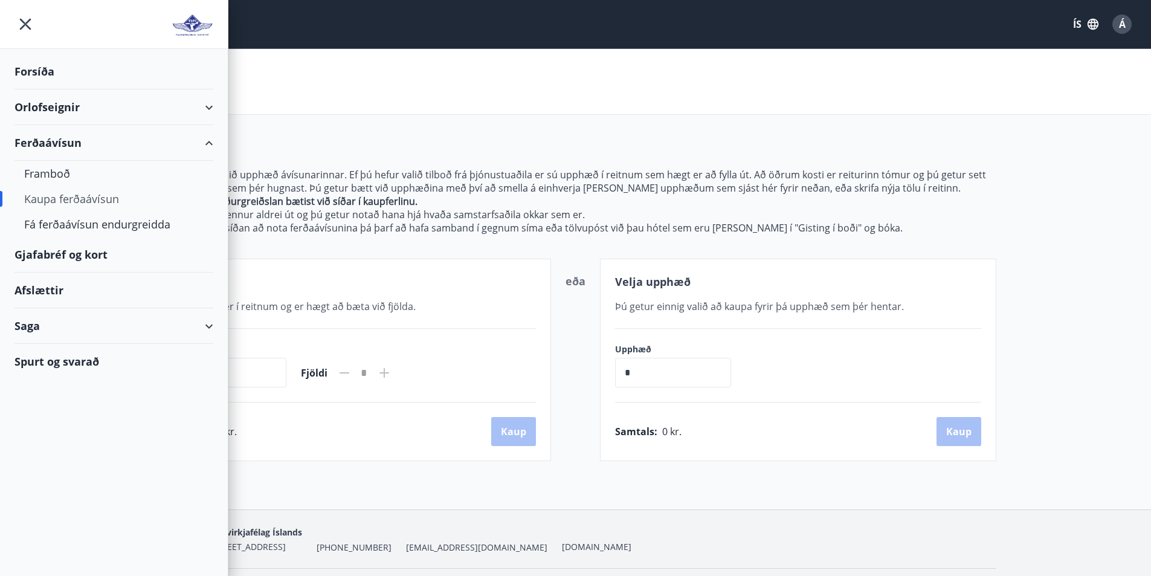
click at [112, 260] on div "Gjafabréf og kort" at bounding box center [114, 255] width 199 height 36
click at [42, 325] on div "Saga" at bounding box center [114, 326] width 199 height 36
click at [44, 433] on div "Punktar" at bounding box center [114, 432] width 180 height 25
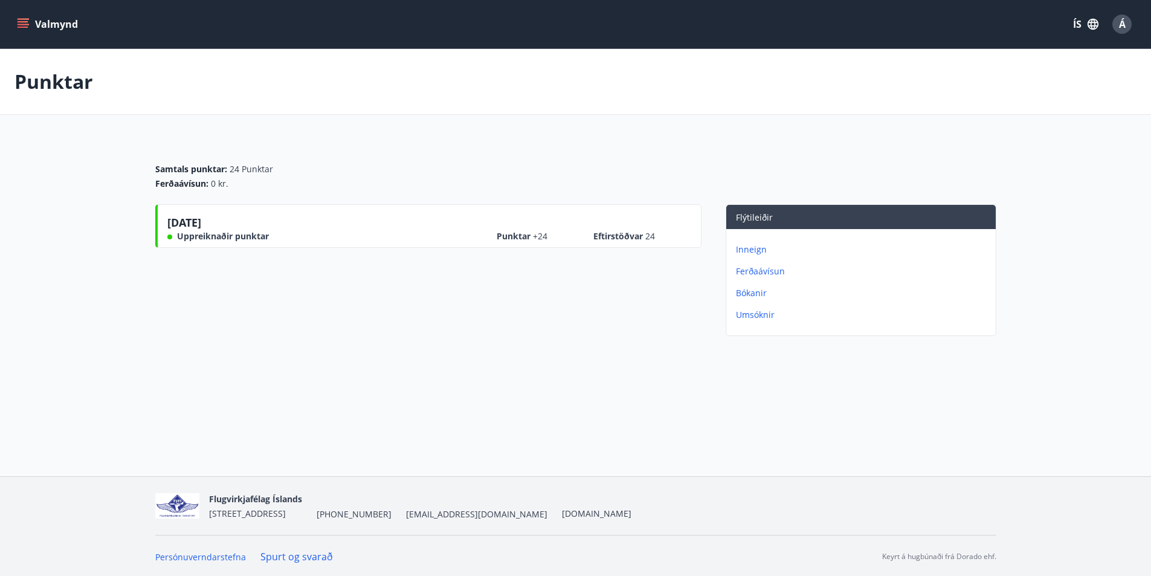
click at [748, 250] on p "Inneign" at bounding box center [863, 250] width 255 height 12
click at [27, 19] on icon "menu" at bounding box center [24, 19] width 13 height 1
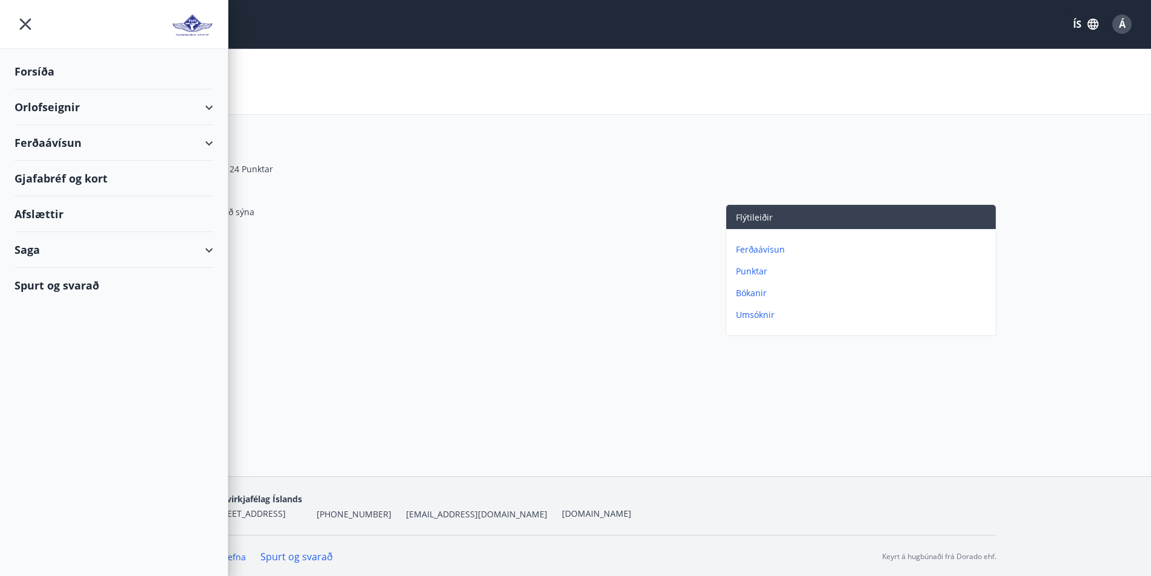
click at [181, 261] on div "Saga" at bounding box center [114, 250] width 199 height 36
click at [77, 337] on div "Umsóknir" at bounding box center [114, 331] width 180 height 25
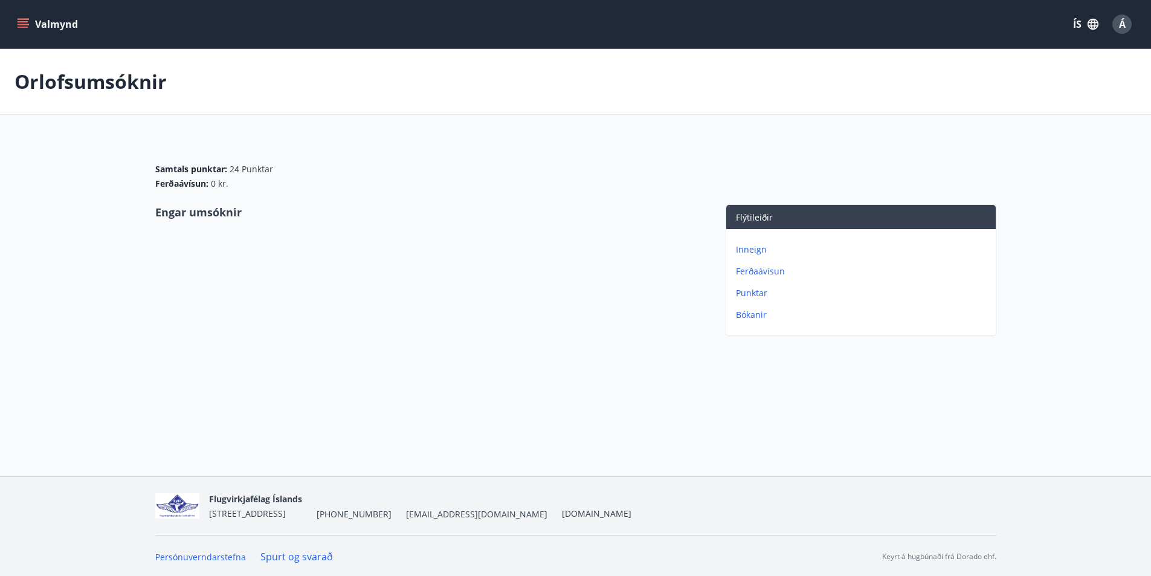
click at [22, 13] on button "Valmynd" at bounding box center [49, 24] width 68 height 22
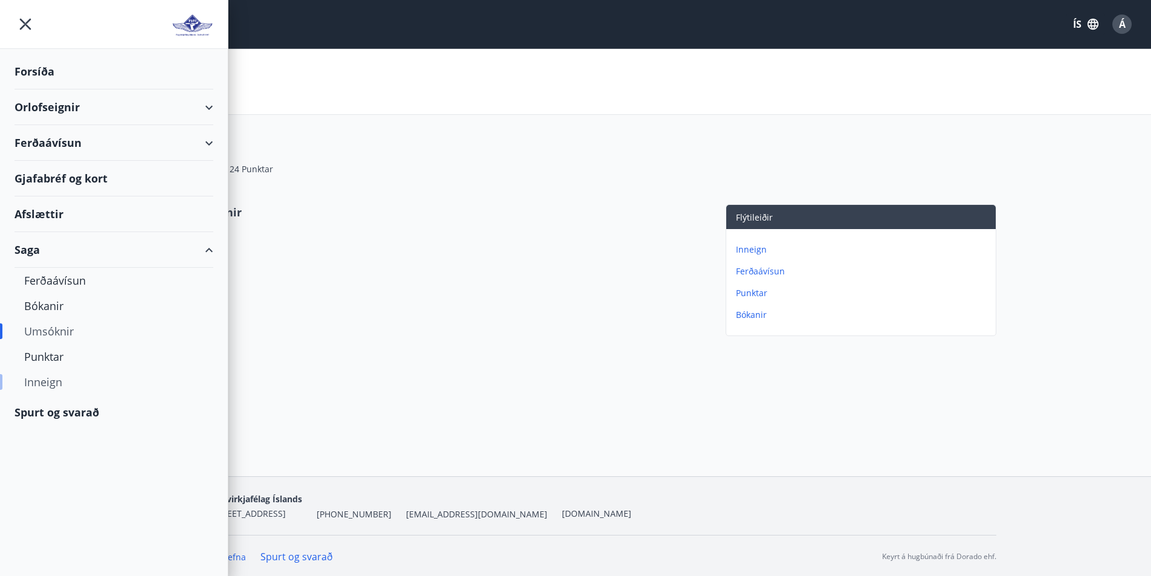
click at [41, 380] on div "Inneign" at bounding box center [114, 381] width 180 height 25
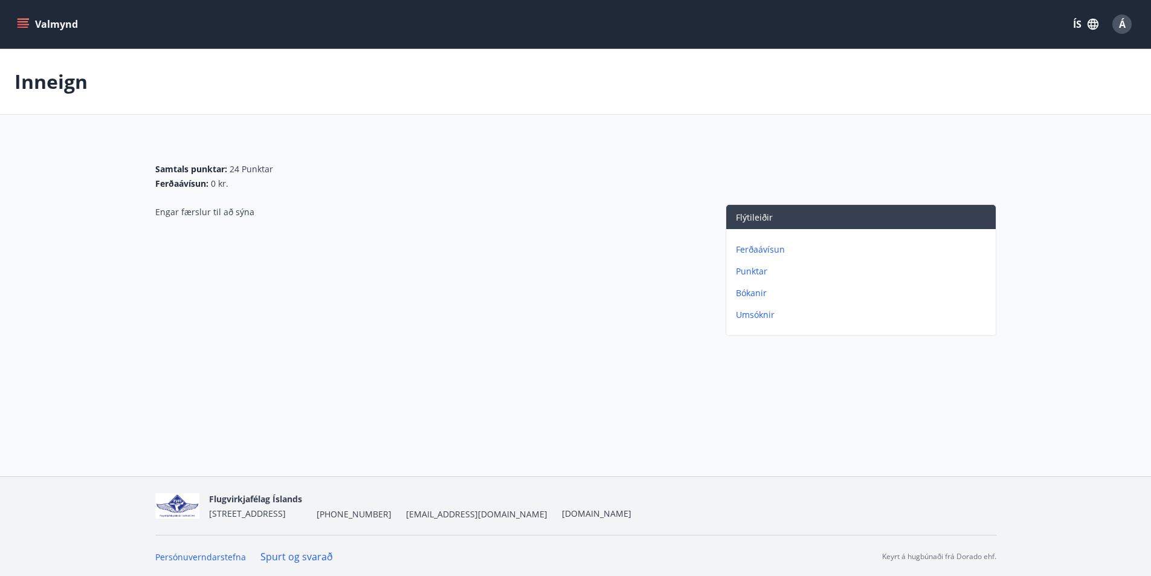
click at [18, 25] on icon "menu" at bounding box center [24, 24] width 13 height 1
